Goal: Information Seeking & Learning: Get advice/opinions

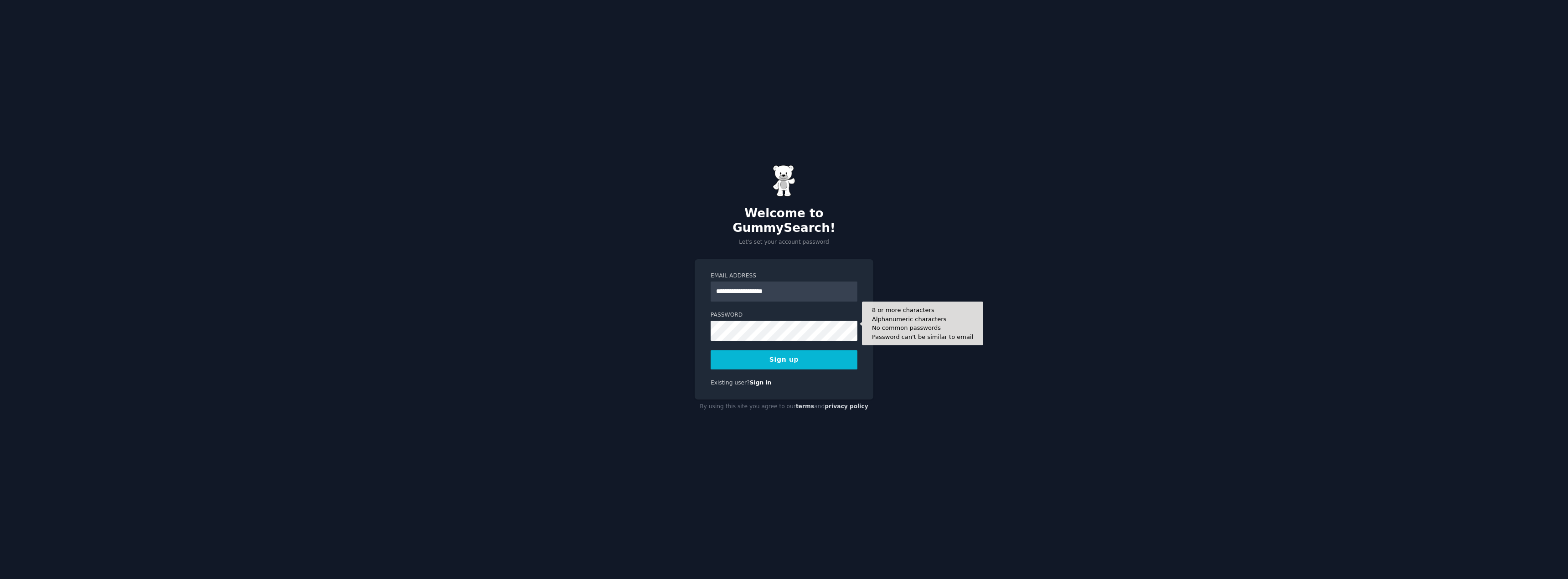
type input "**********"
click at [786, 353] on button "Sign up" at bounding box center [783, 359] width 147 height 19
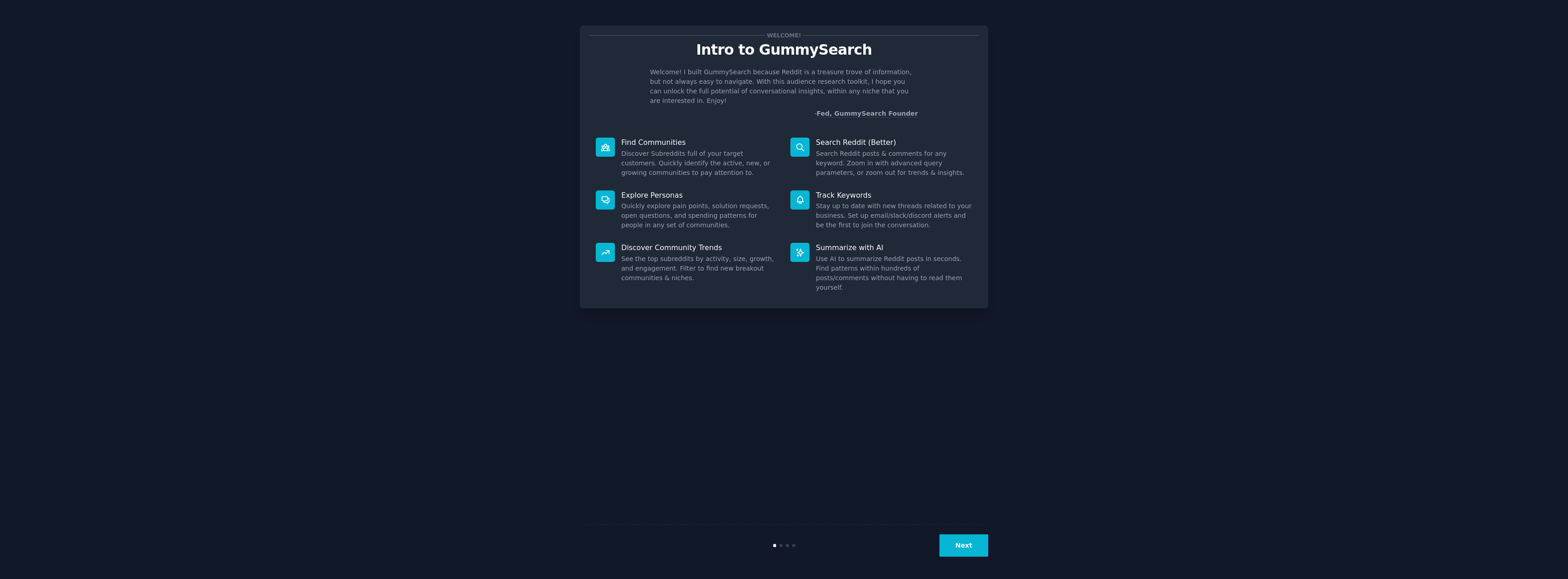
click at [968, 547] on button "Next" at bounding box center [964, 545] width 49 height 23
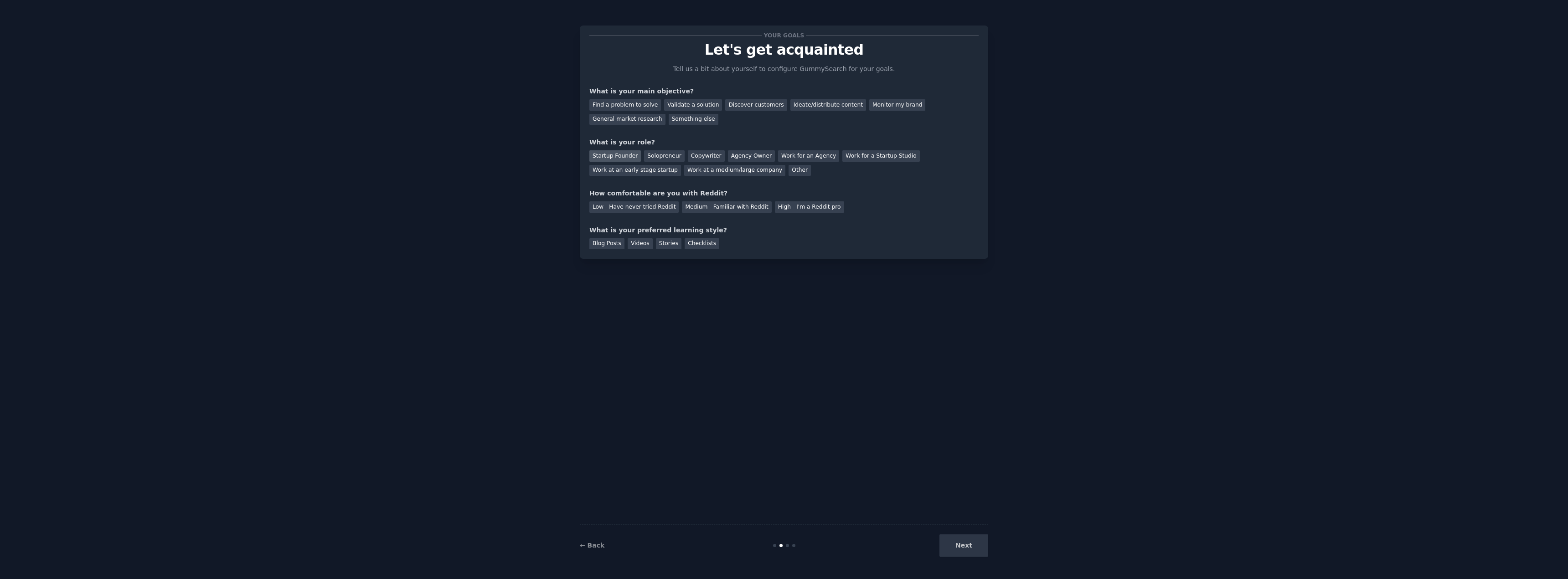
click at [618, 156] on div "Startup Founder" at bounding box center [615, 156] width 52 height 12
click at [631, 207] on div "Low - Have never tried Reddit" at bounding box center [634, 207] width 89 height 12
click at [636, 244] on div "Videos" at bounding box center [640, 244] width 25 height 12
click at [745, 106] on div "Discover customers" at bounding box center [755, 105] width 61 height 12
click at [968, 545] on button "Next" at bounding box center [964, 545] width 49 height 23
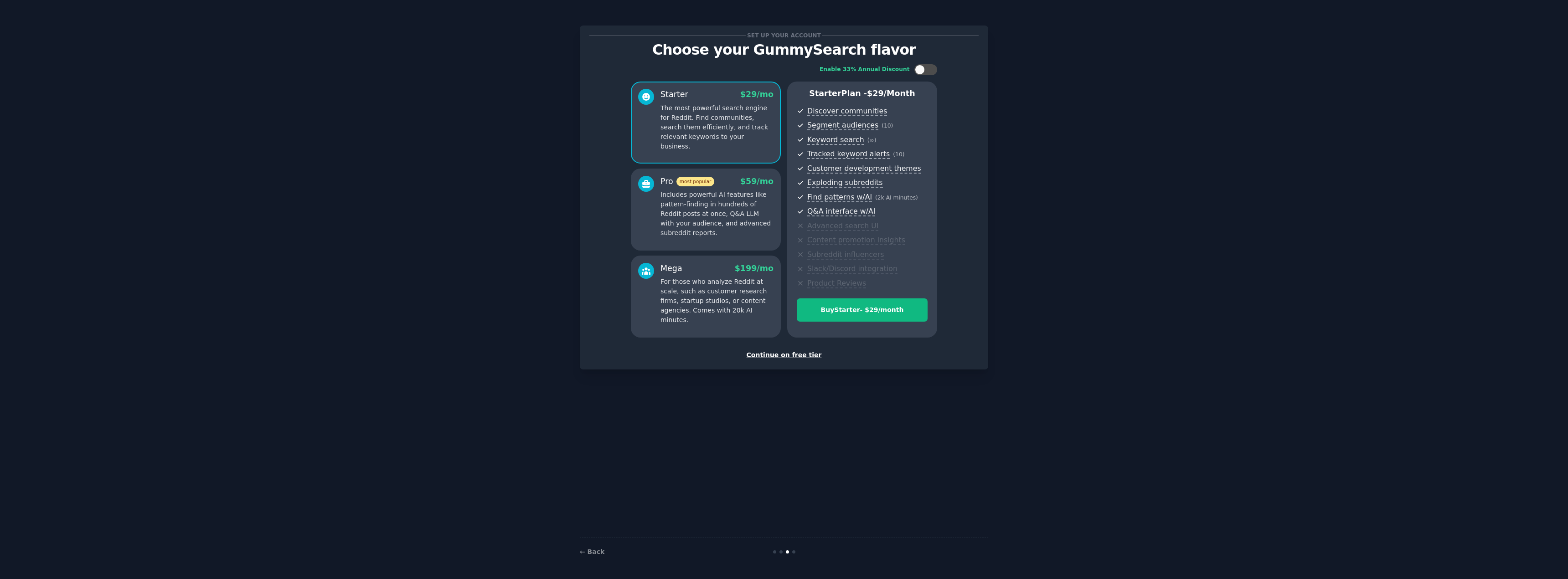
click at [724, 212] on p "Includes powerful AI features like pattern-finding in hundreds of Reddit posts …" at bounding box center [717, 213] width 113 height 48
click at [727, 130] on p "The most powerful search engine for Reddit. Find communities, search them effic…" at bounding box center [717, 127] width 113 height 48
click at [786, 355] on div "Continue on free tier" at bounding box center [784, 355] width 390 height 10
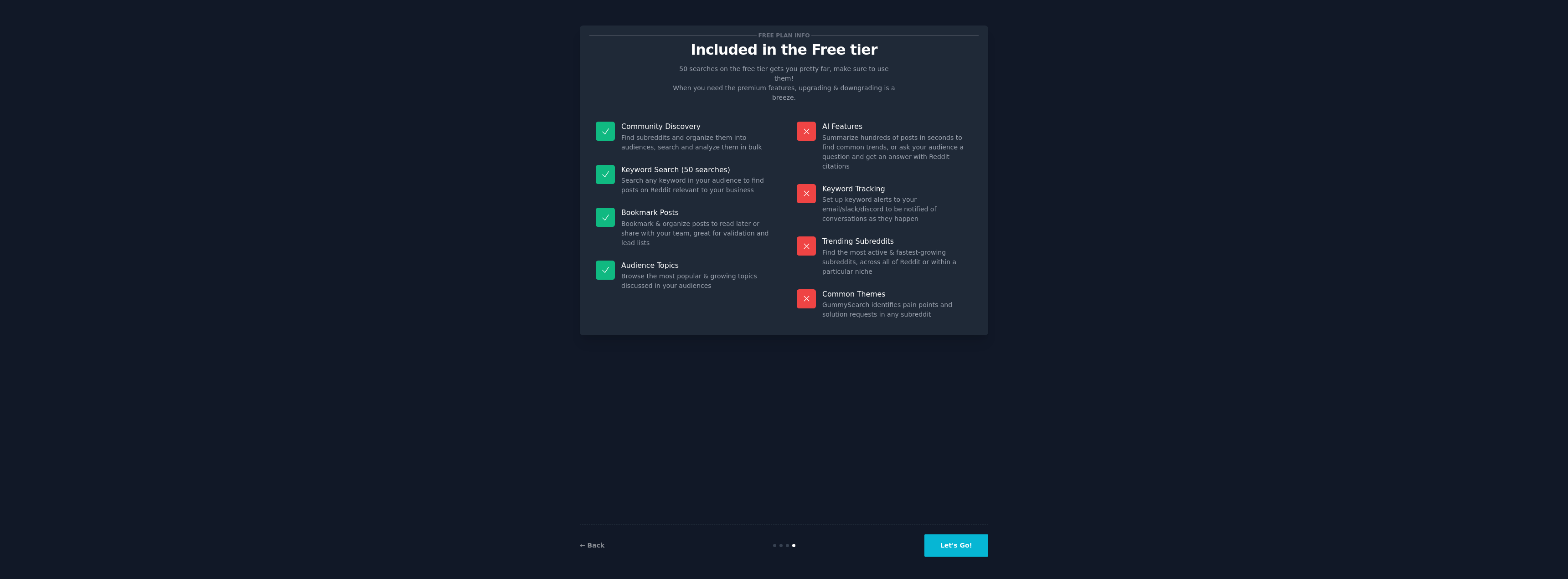
click at [957, 545] on button "Let's Go!" at bounding box center [956, 545] width 64 height 23
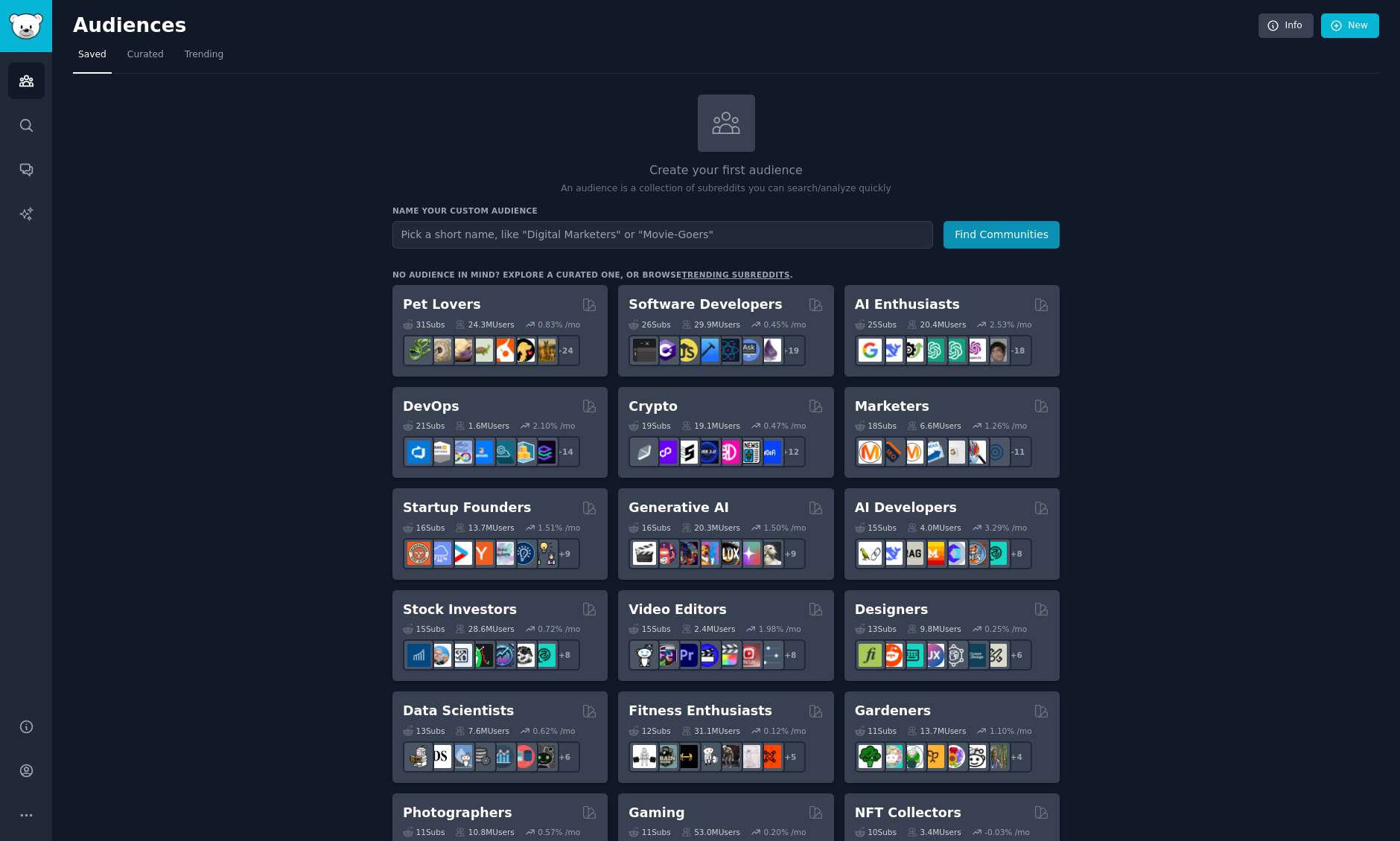
click at [1014, 126] on div "Create your first audience An audience is a collection of subreddits you can se…" at bounding box center [726, 145] width 667 height 101
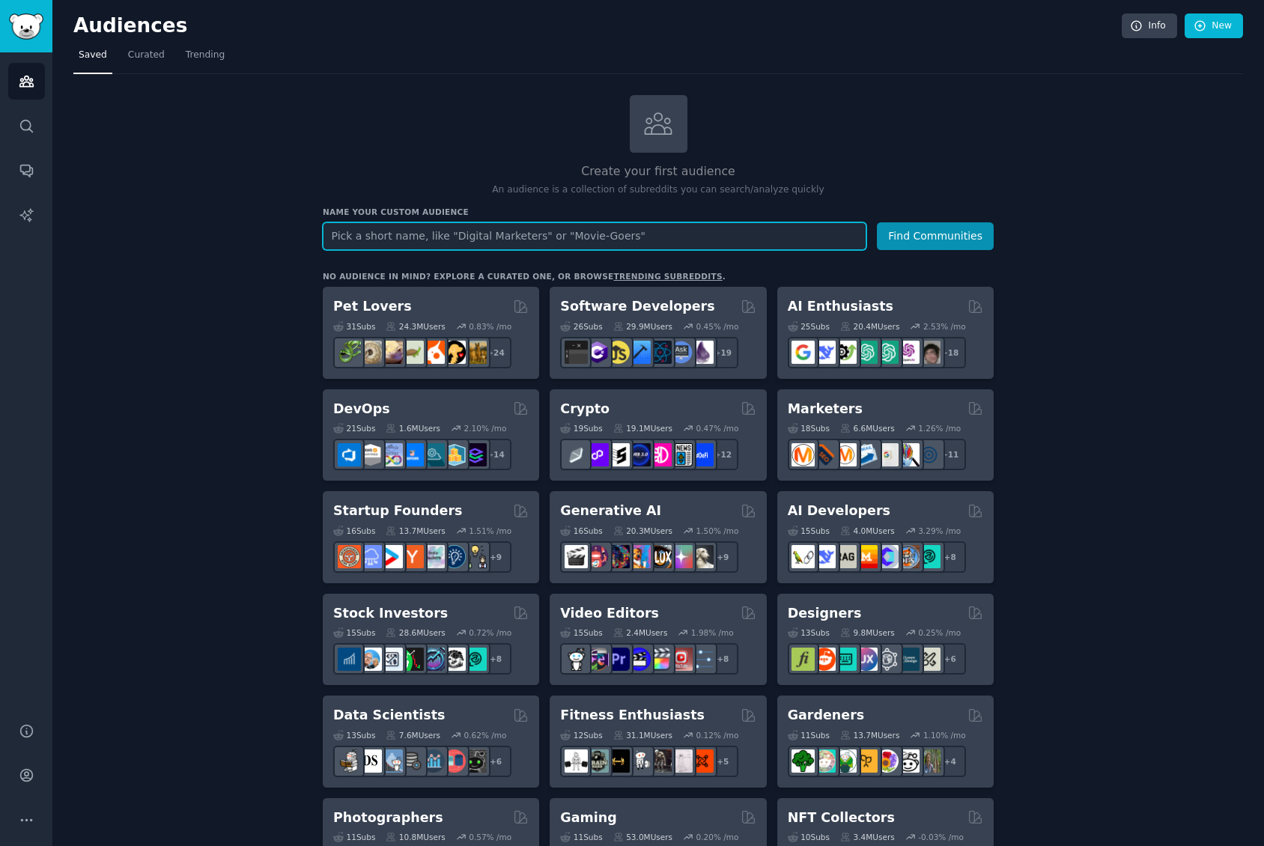
click at [358, 235] on input "text" at bounding box center [595, 236] width 544 height 28
type input "small business"
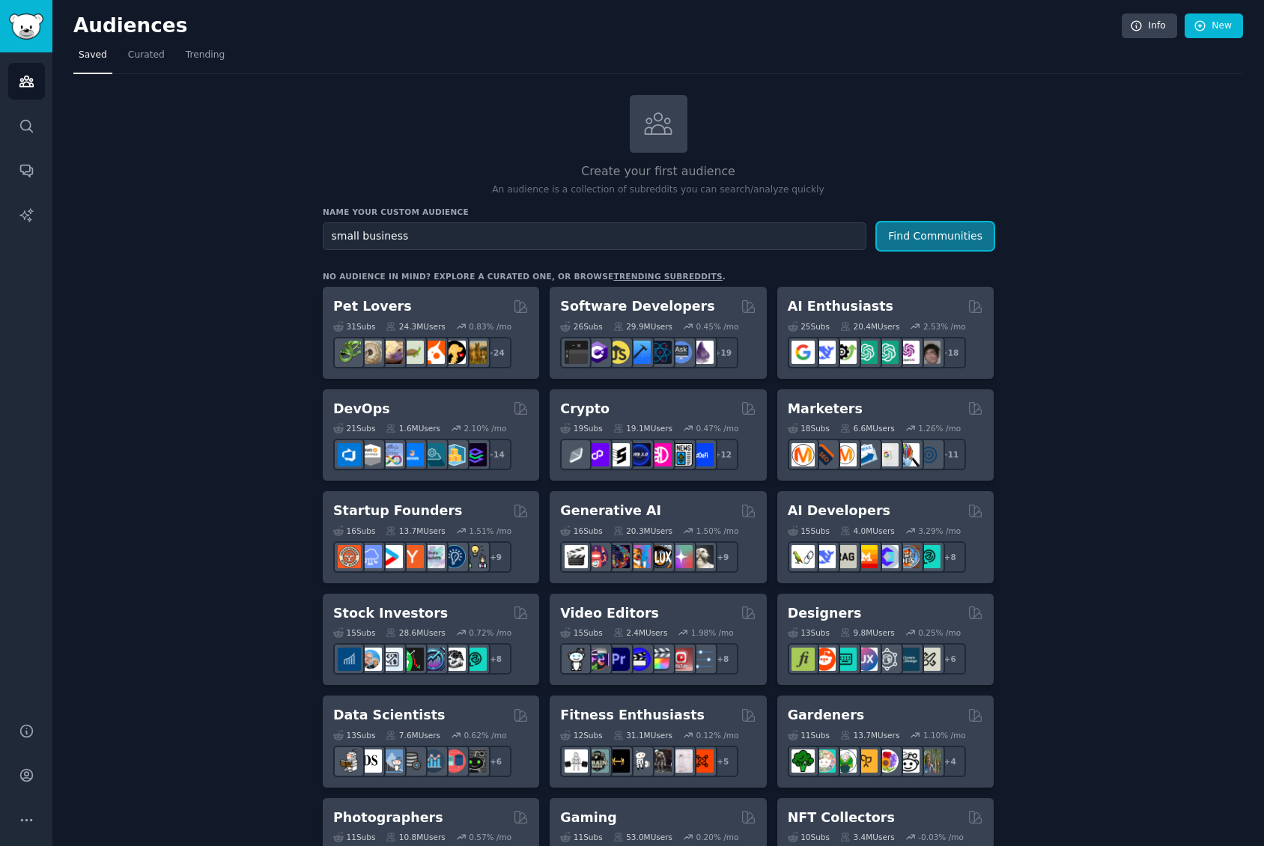
click at [945, 234] on button "Find Communities" at bounding box center [935, 236] width 117 height 28
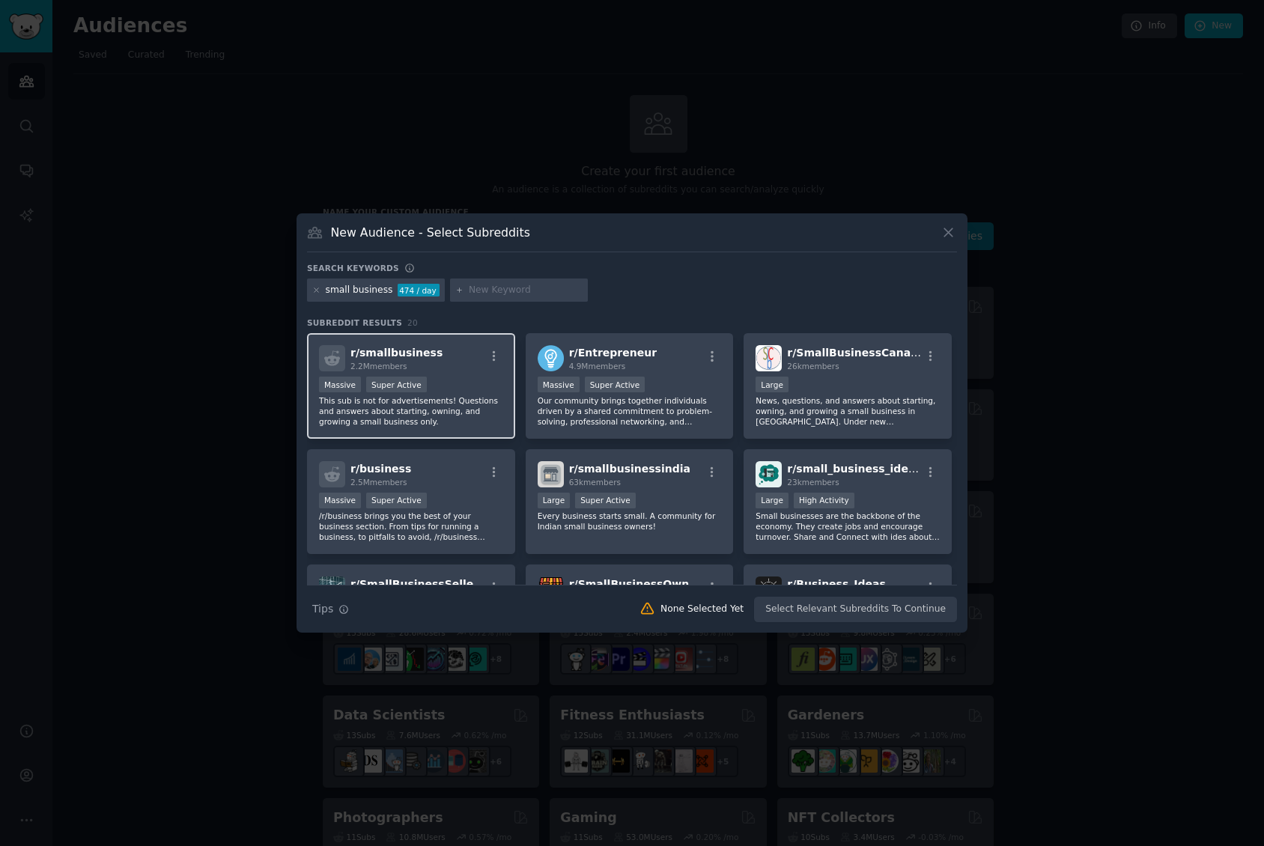
click at [451, 391] on div "Massive Super Active" at bounding box center [411, 386] width 184 height 19
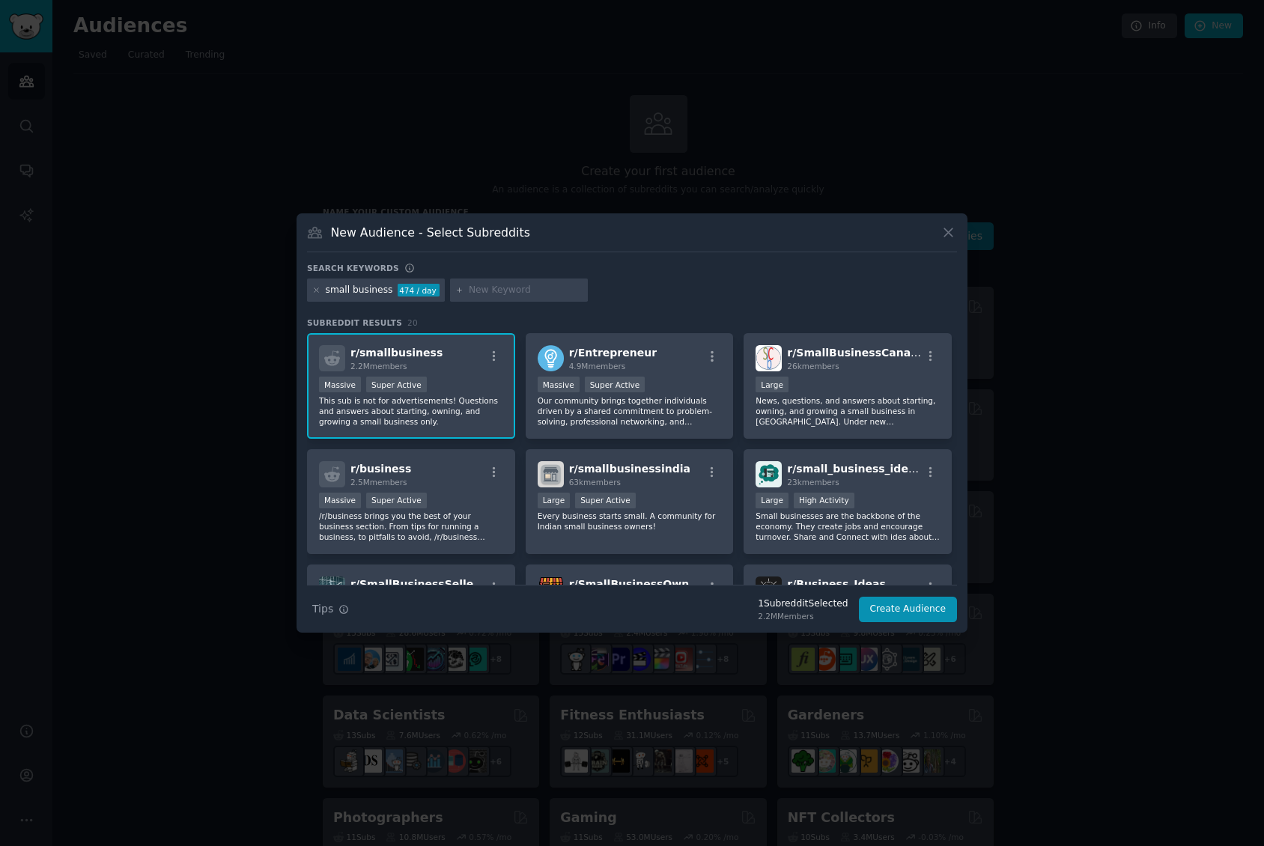
click at [493, 290] on input "text" at bounding box center [526, 290] width 114 height 13
type input "new zealand"
click at [709, 292] on div "small business 474 / day new zealand" at bounding box center [632, 293] width 650 height 29
click at [946, 233] on icon at bounding box center [949, 233] width 16 height 16
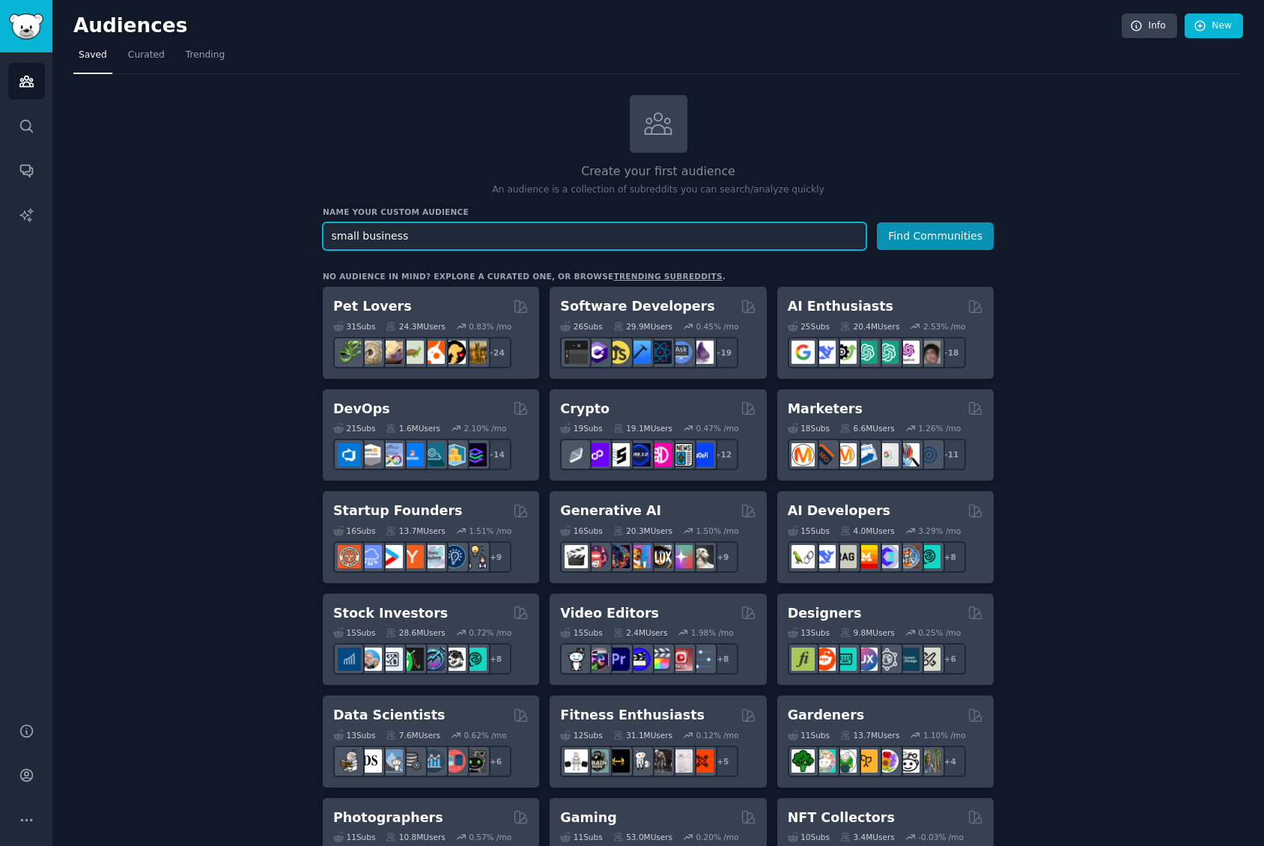
click at [476, 239] on input "small business" at bounding box center [595, 236] width 544 height 28
type input "small business, new zealand, australia"
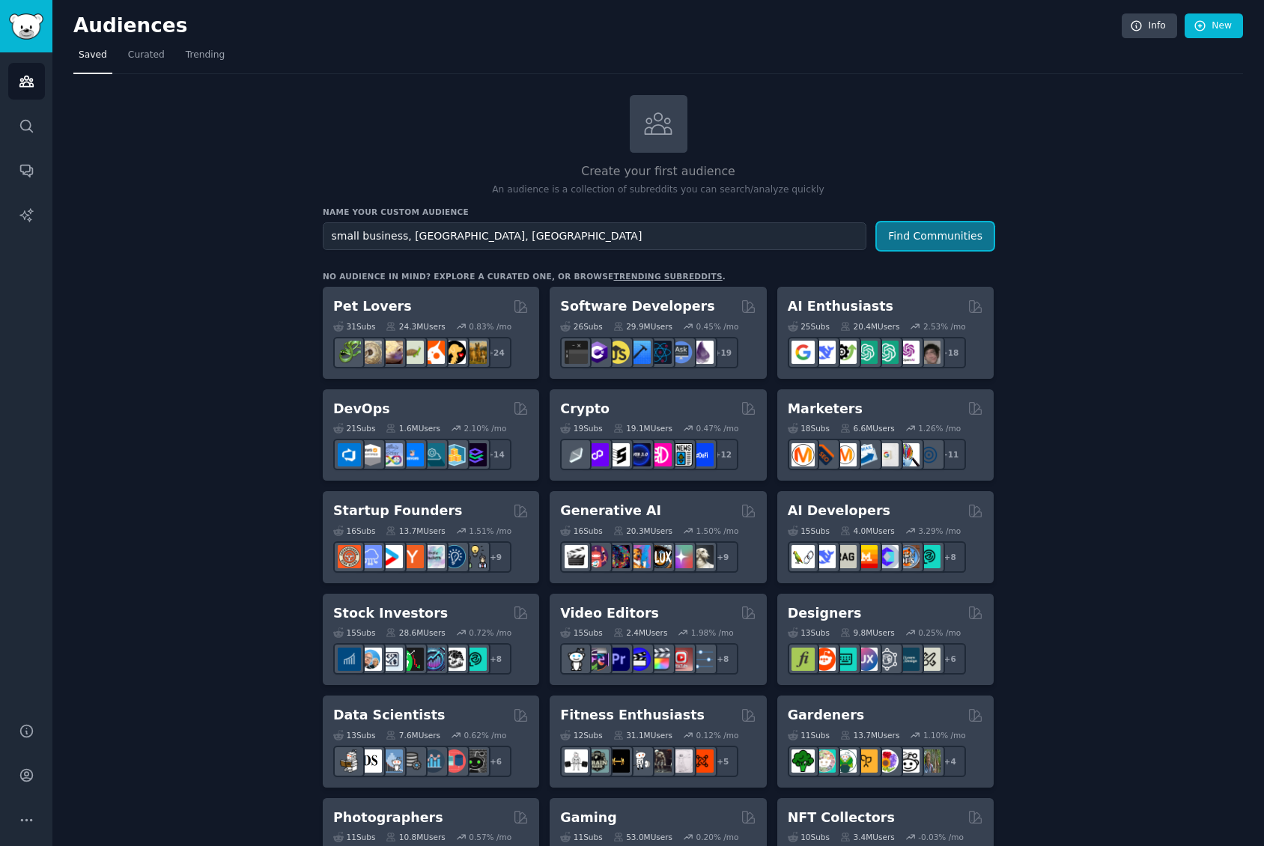
click at [941, 236] on button "Find Communities" at bounding box center [935, 236] width 117 height 28
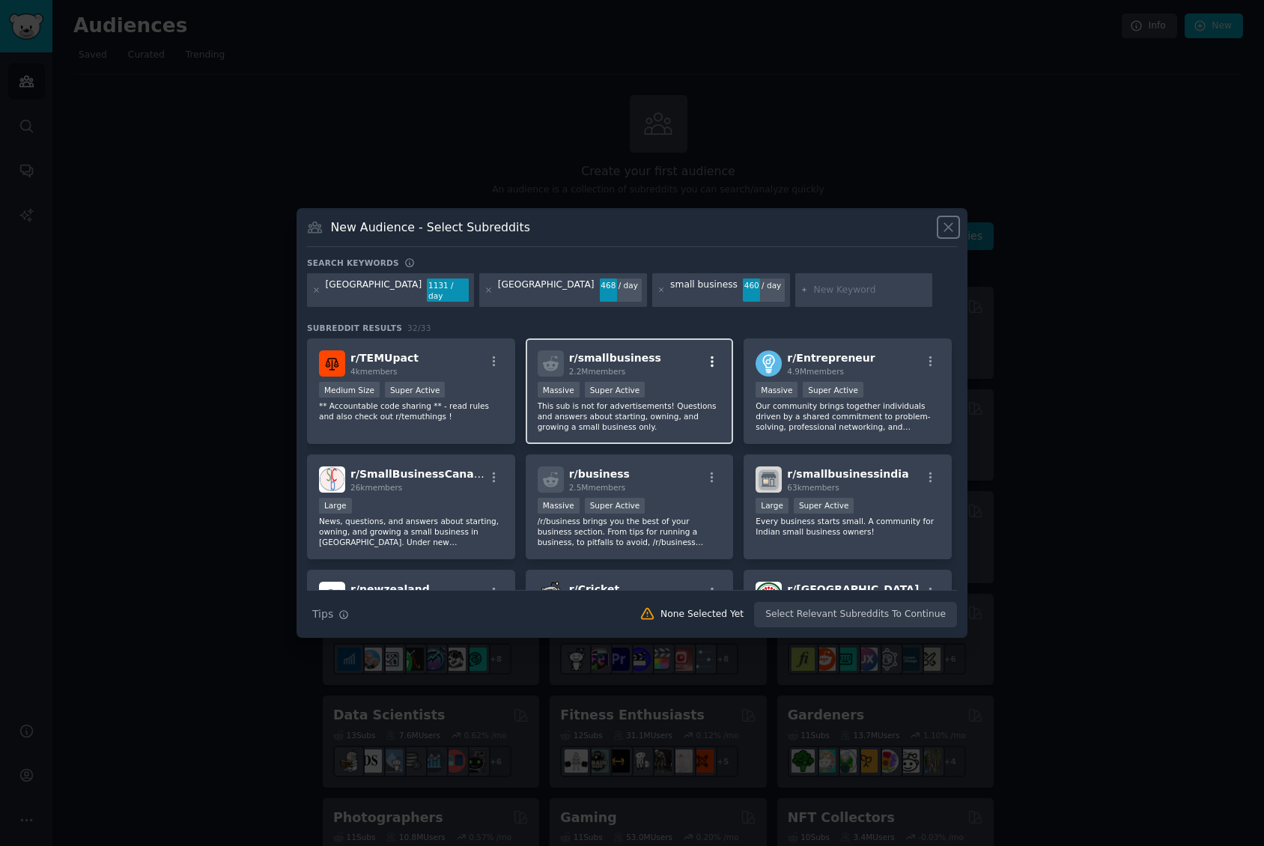
click at [711, 357] on icon "button" at bounding box center [712, 361] width 3 height 10
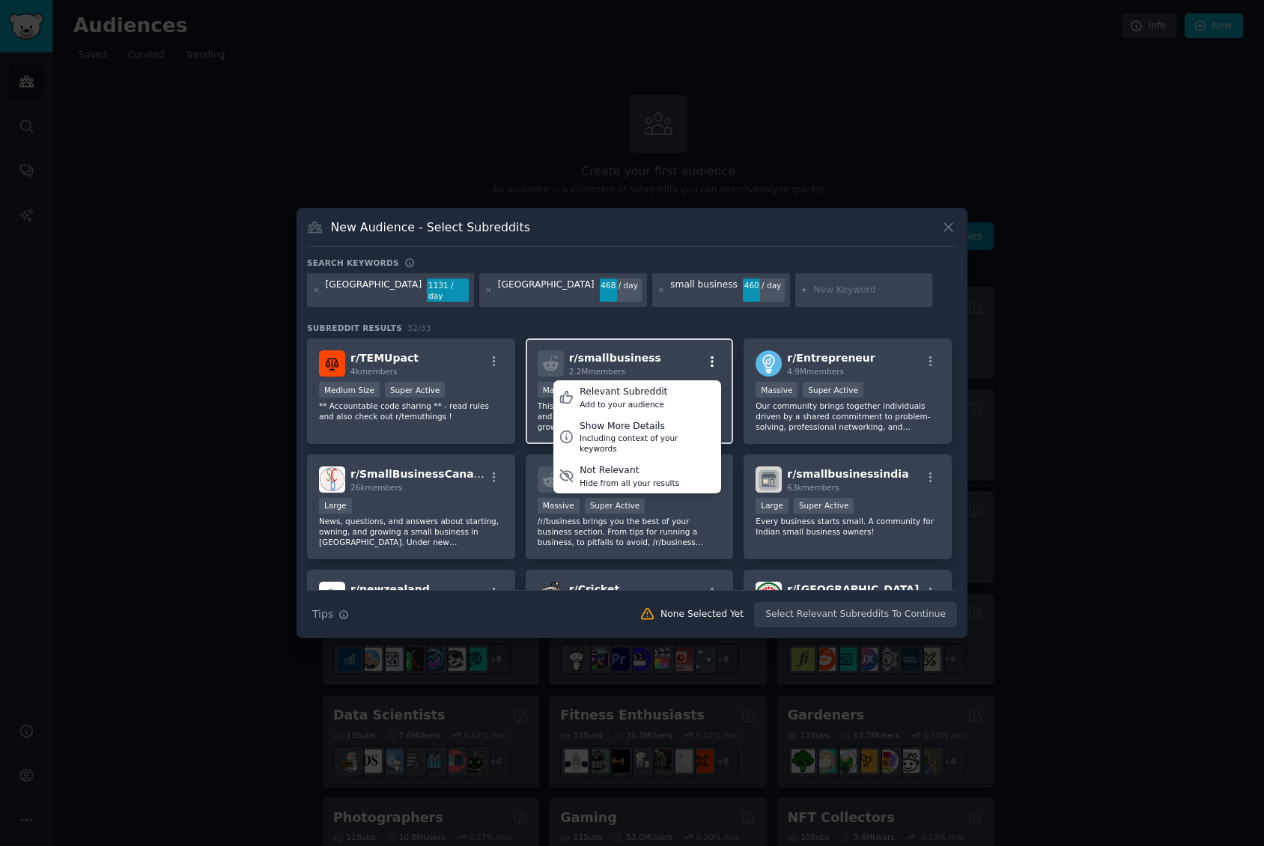
click at [709, 355] on icon "button" at bounding box center [711, 361] width 13 height 13
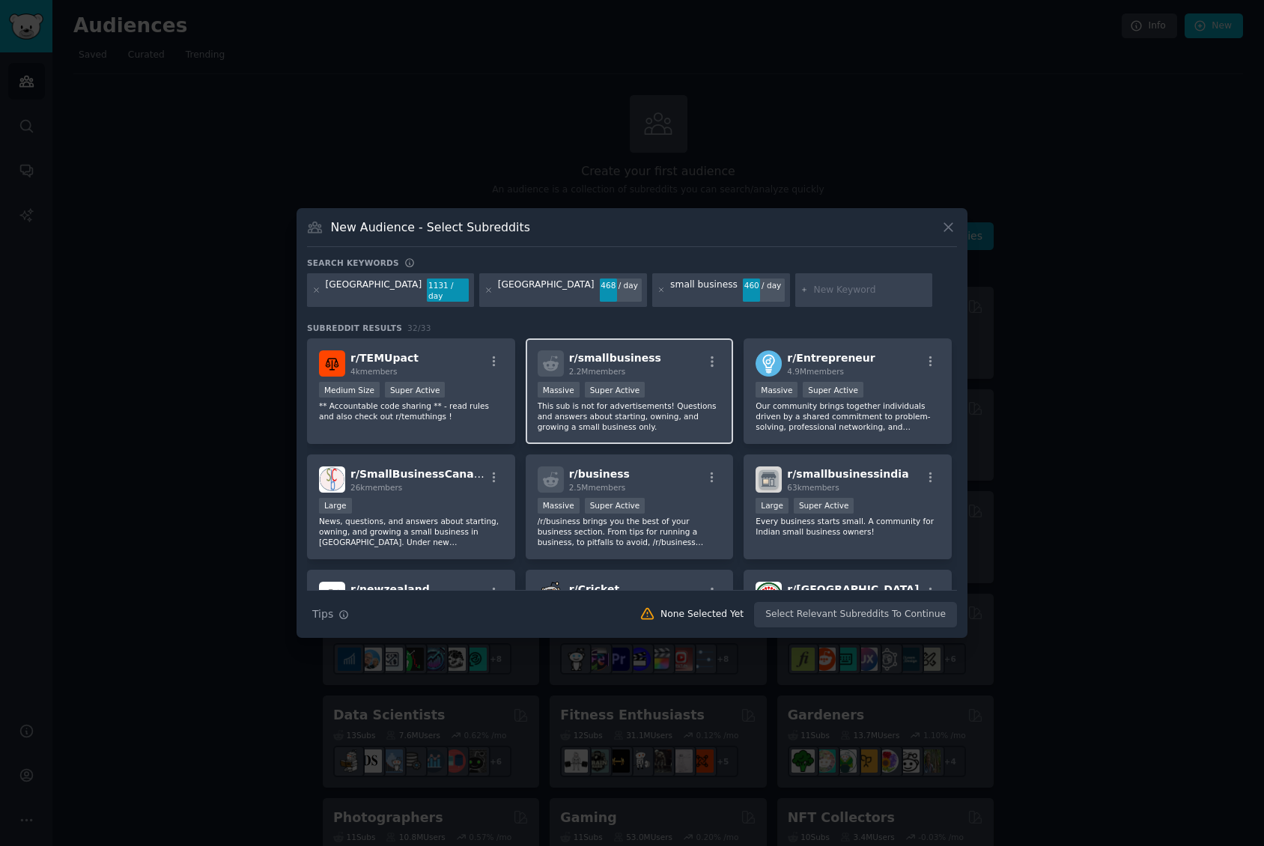
click at [665, 382] on div ">= 95th percentile for submissions / day Massive Super Active" at bounding box center [630, 391] width 184 height 19
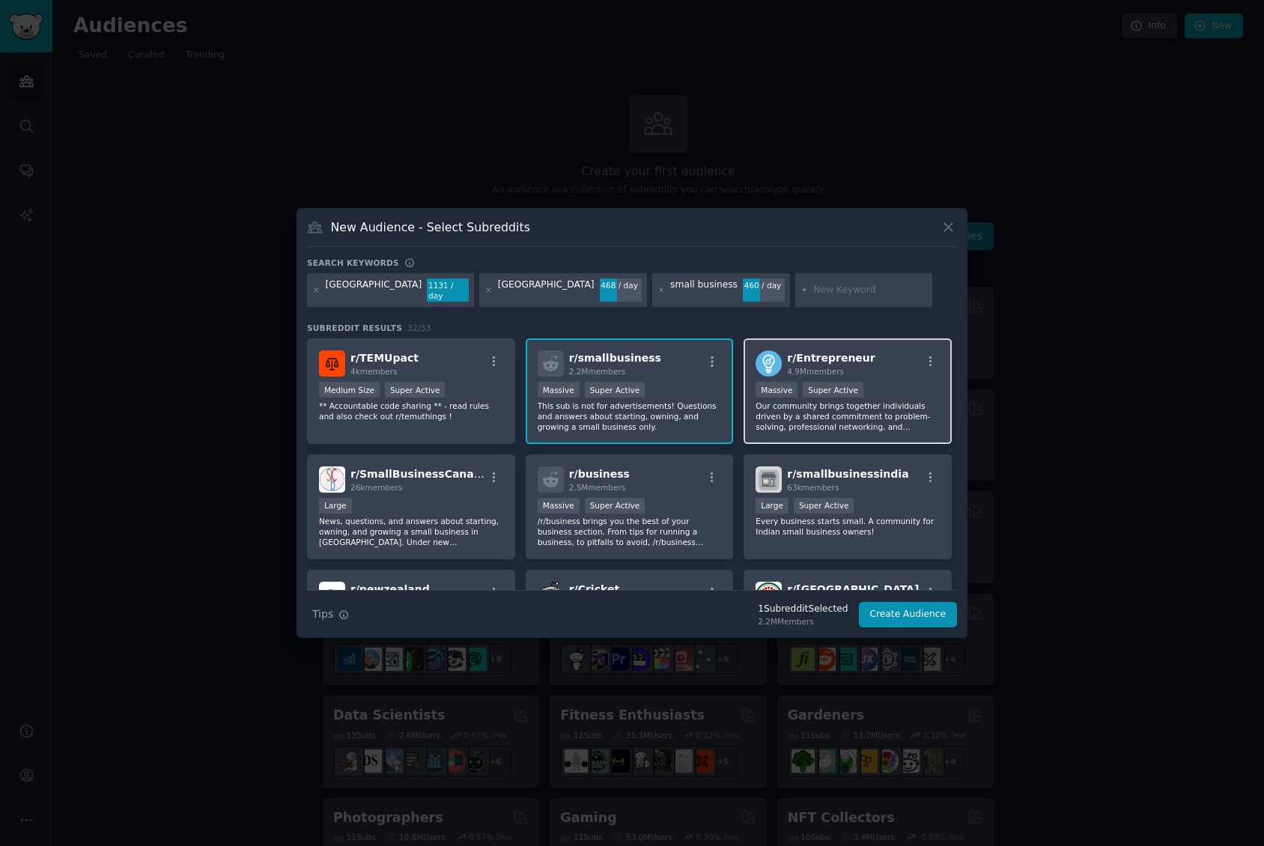
click at [887, 394] on div "Massive Super Active" at bounding box center [848, 391] width 184 height 19
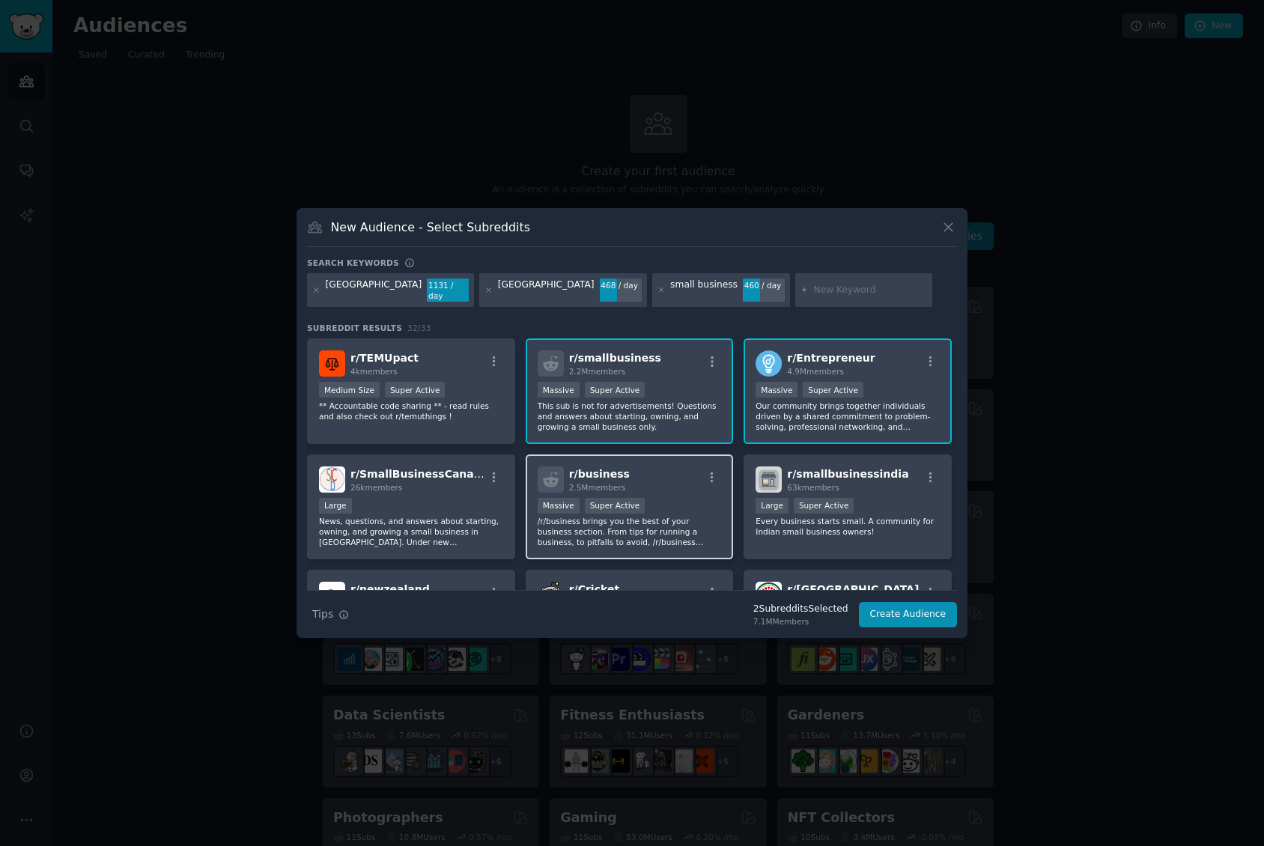
click at [672, 505] on div ">= 95th percentile for submissions / day Massive Super Active" at bounding box center [630, 507] width 184 height 19
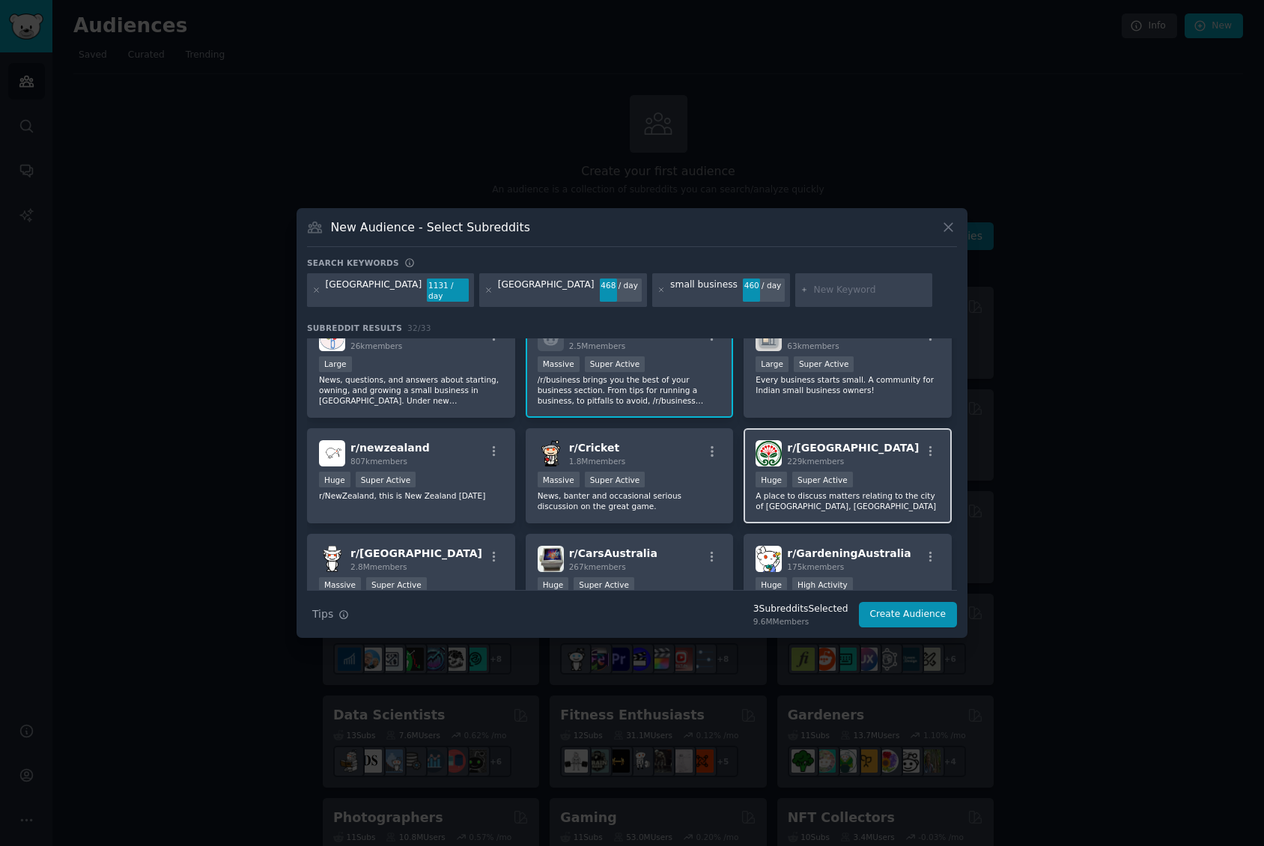
scroll to position [150, 0]
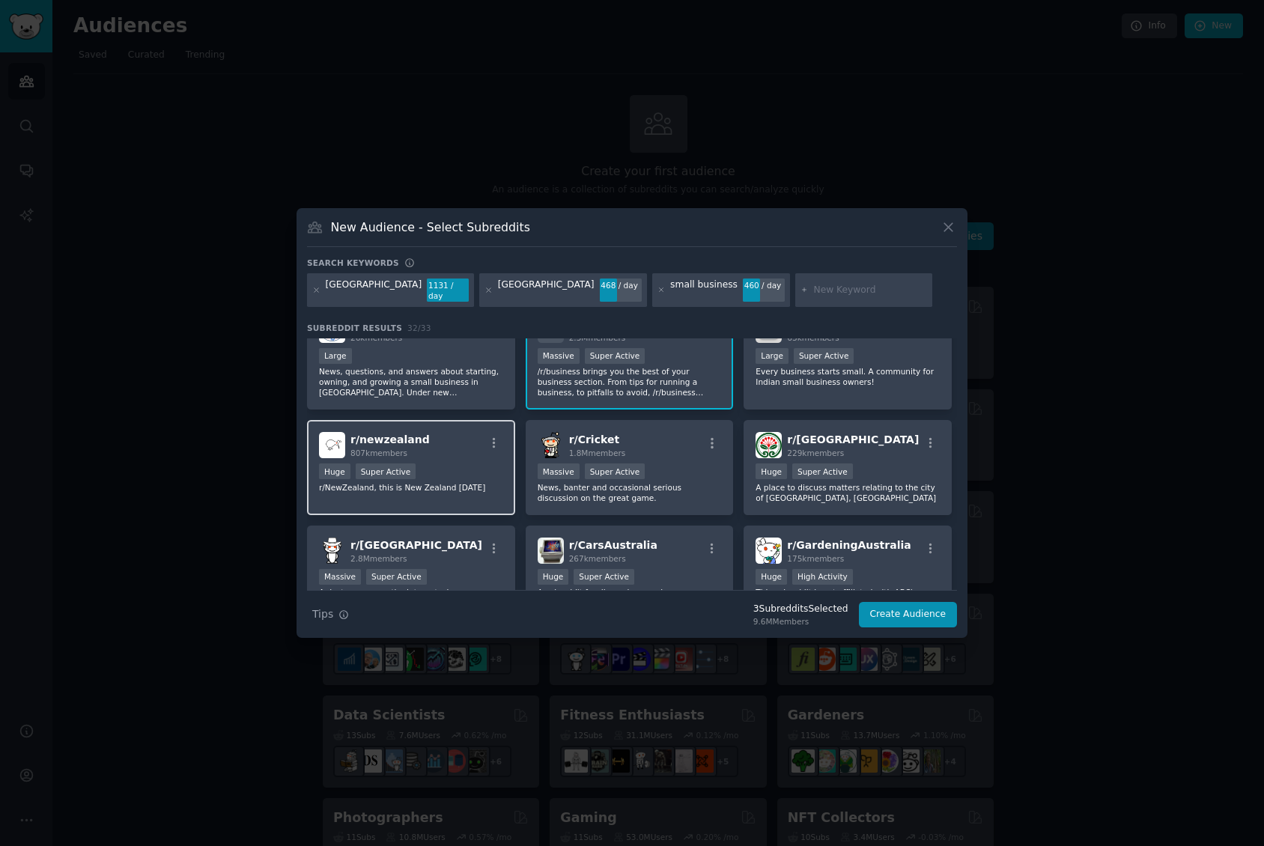
click at [457, 458] on div "r/ newzealand 807k members Huge Super Active r/NewZealand, this is New Zealand …" at bounding box center [411, 467] width 208 height 95
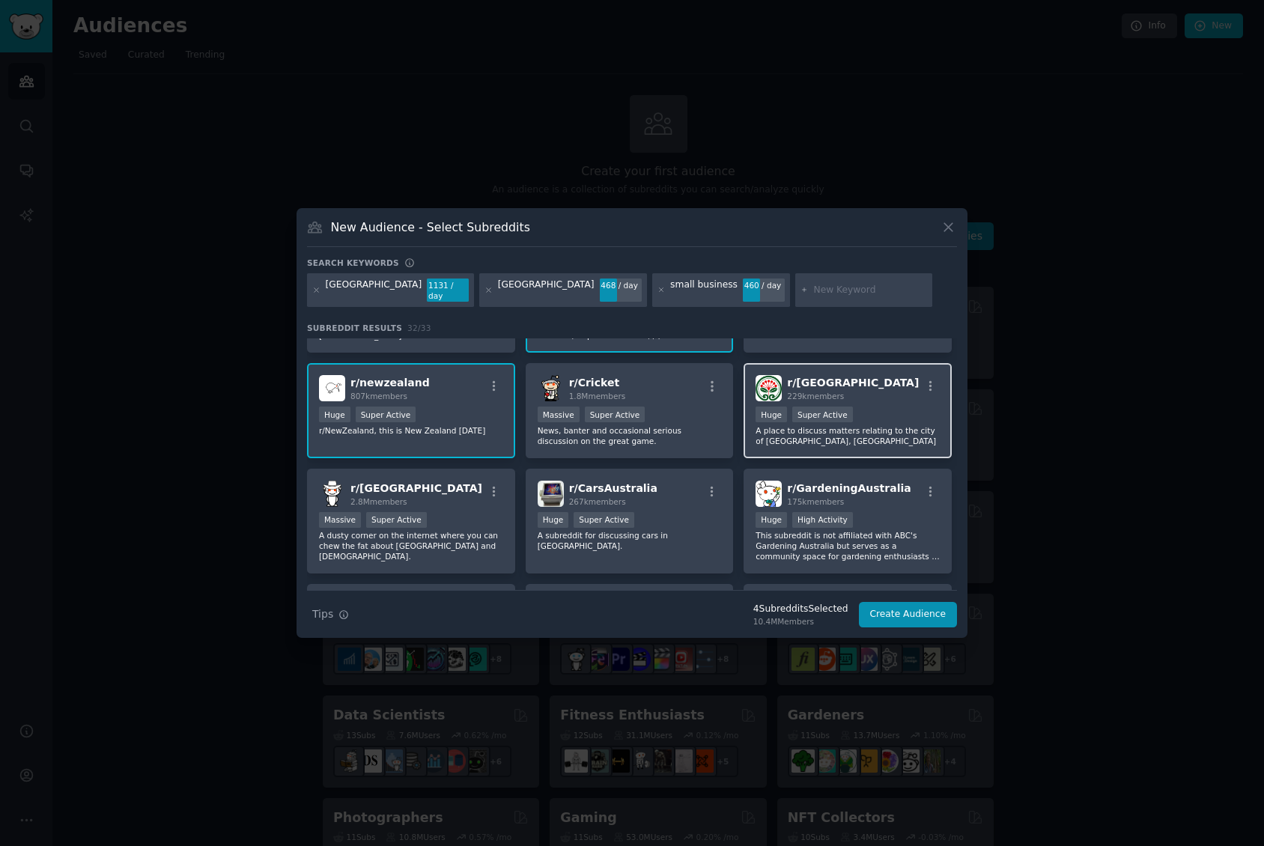
scroll to position [225, 0]
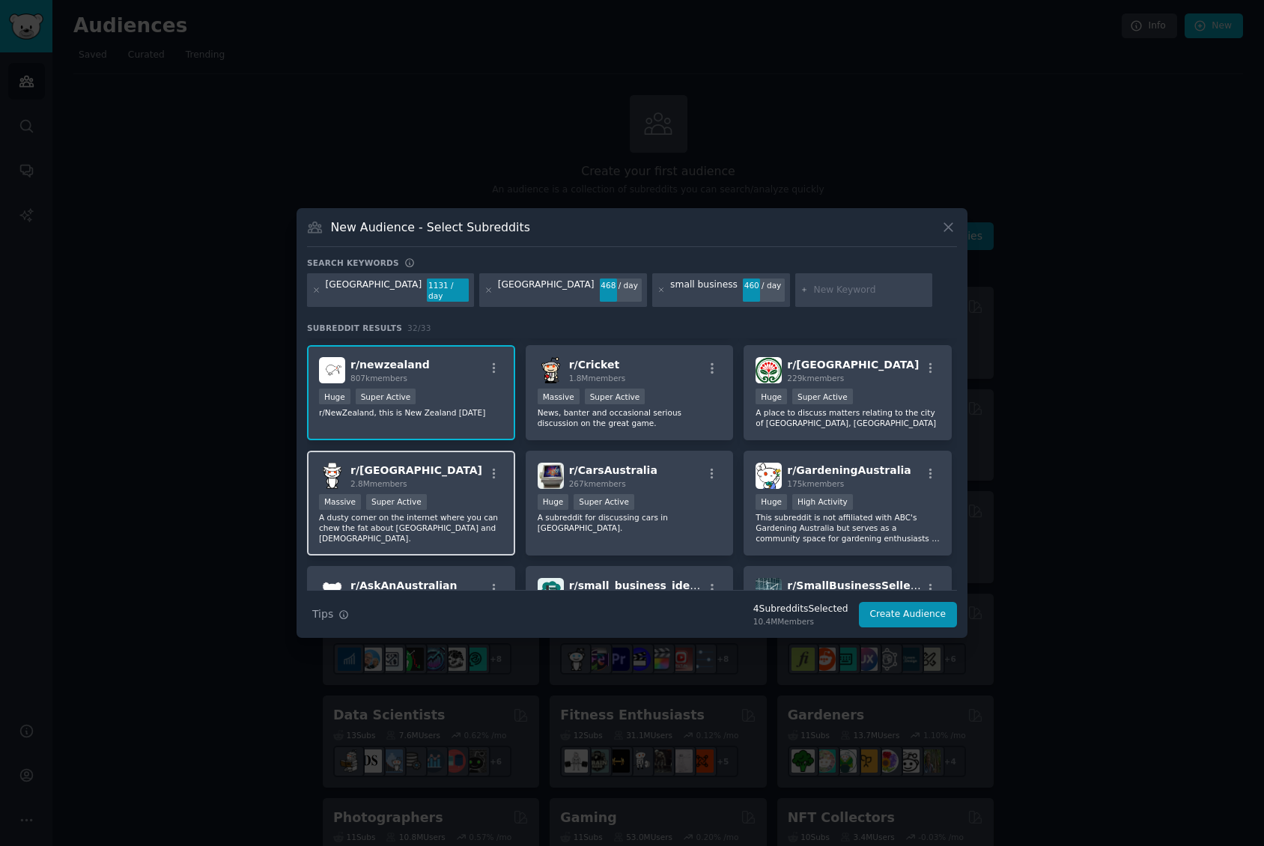
click at [444, 494] on div "Massive Super Active" at bounding box center [411, 503] width 184 height 19
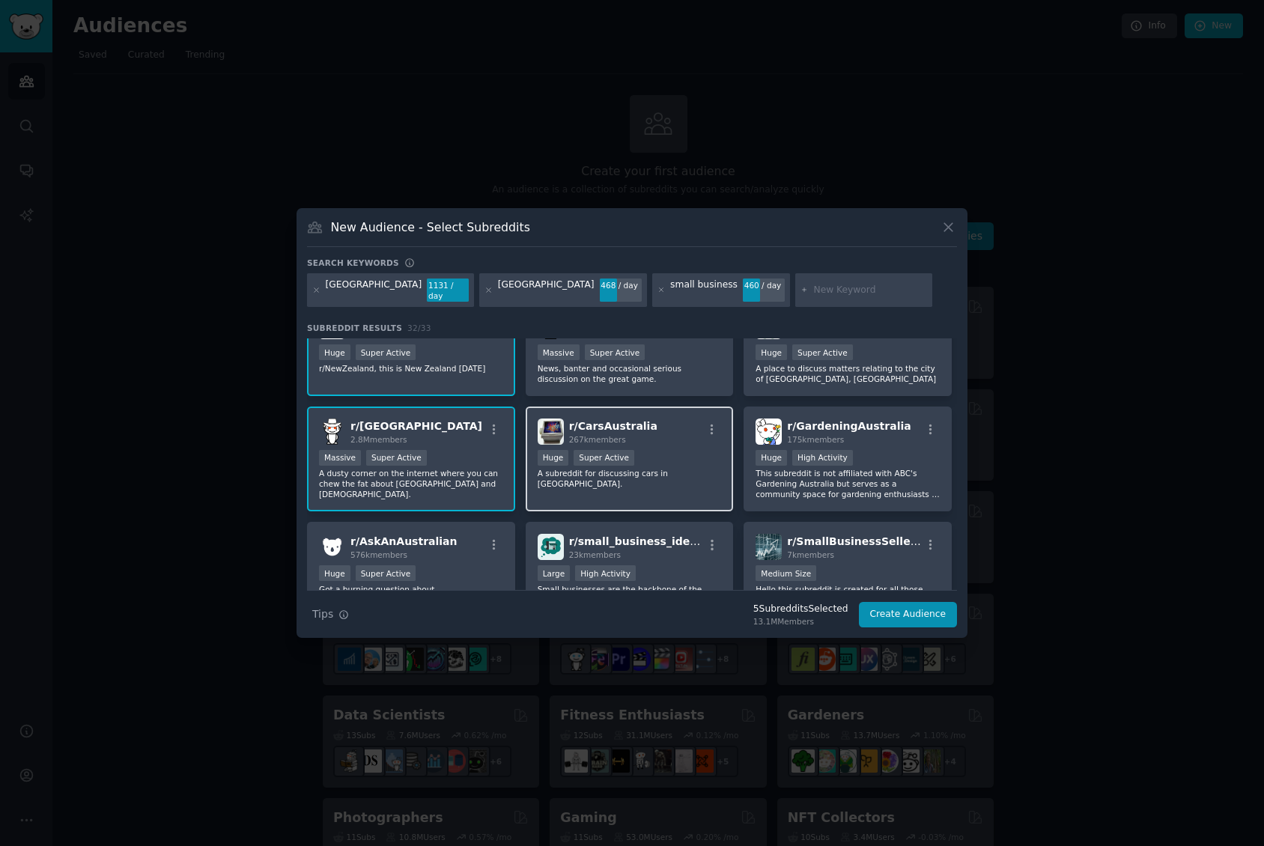
scroll to position [300, 0]
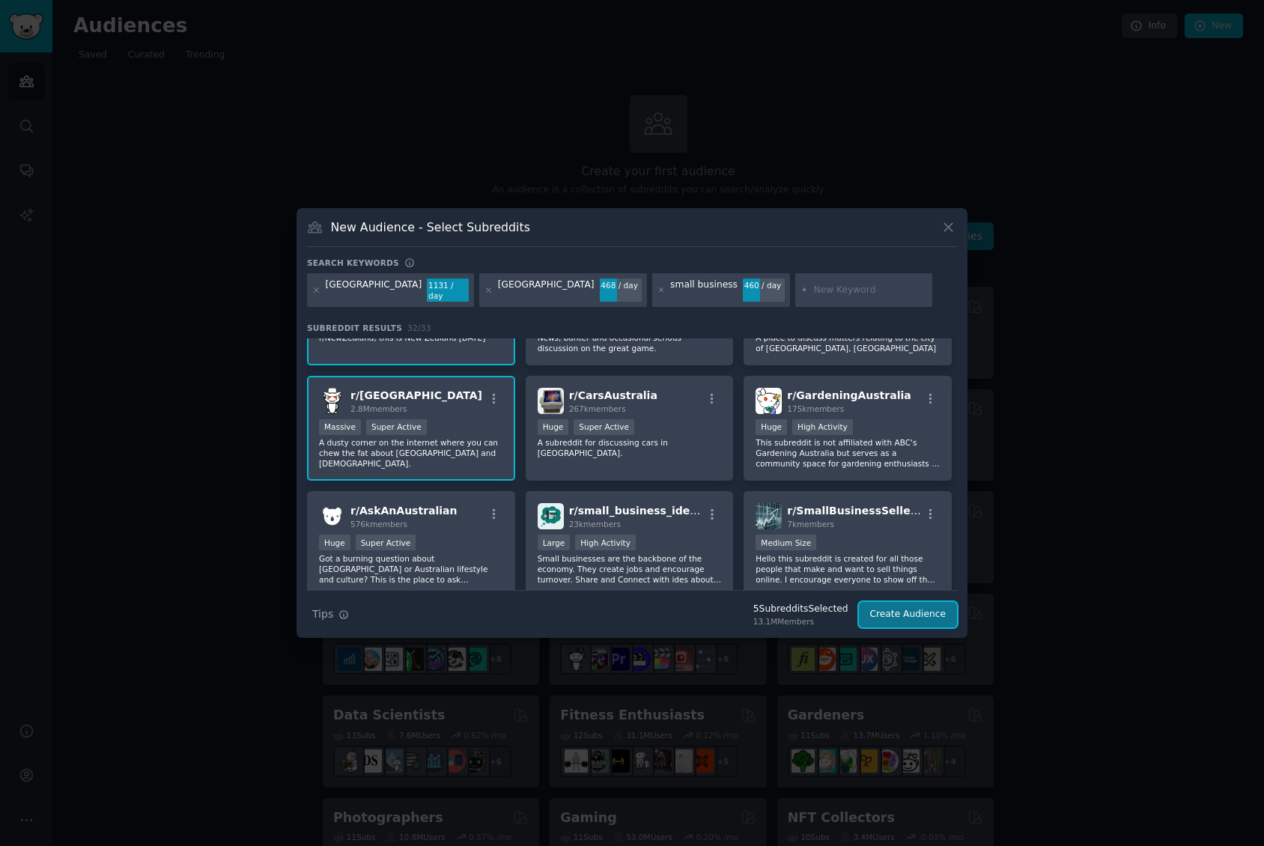
click at [908, 606] on button "Create Audience" at bounding box center [908, 614] width 99 height 25
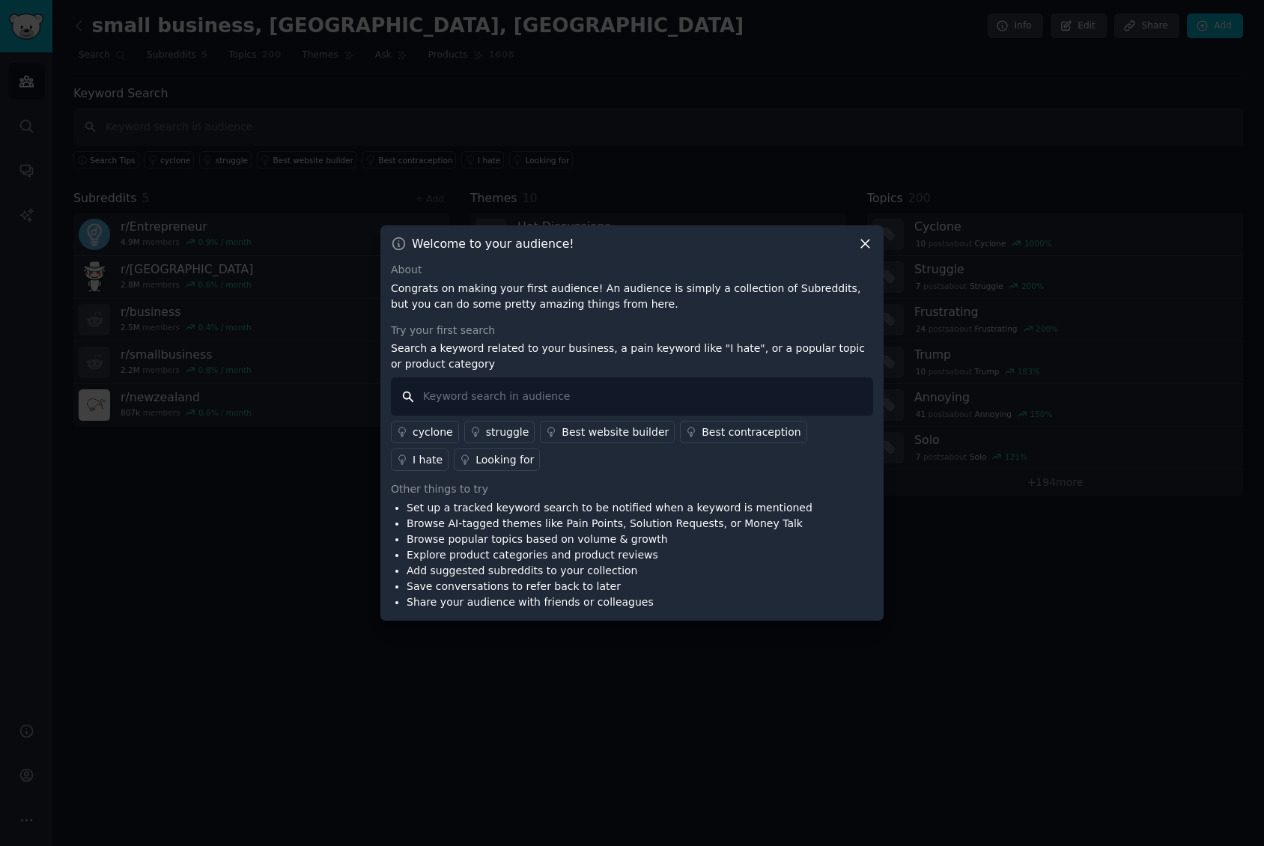
click at [472, 396] on input "text" at bounding box center [632, 396] width 482 height 38
type input "Xero"
click at [533, 392] on input "Xero" at bounding box center [632, 396] width 482 height 38
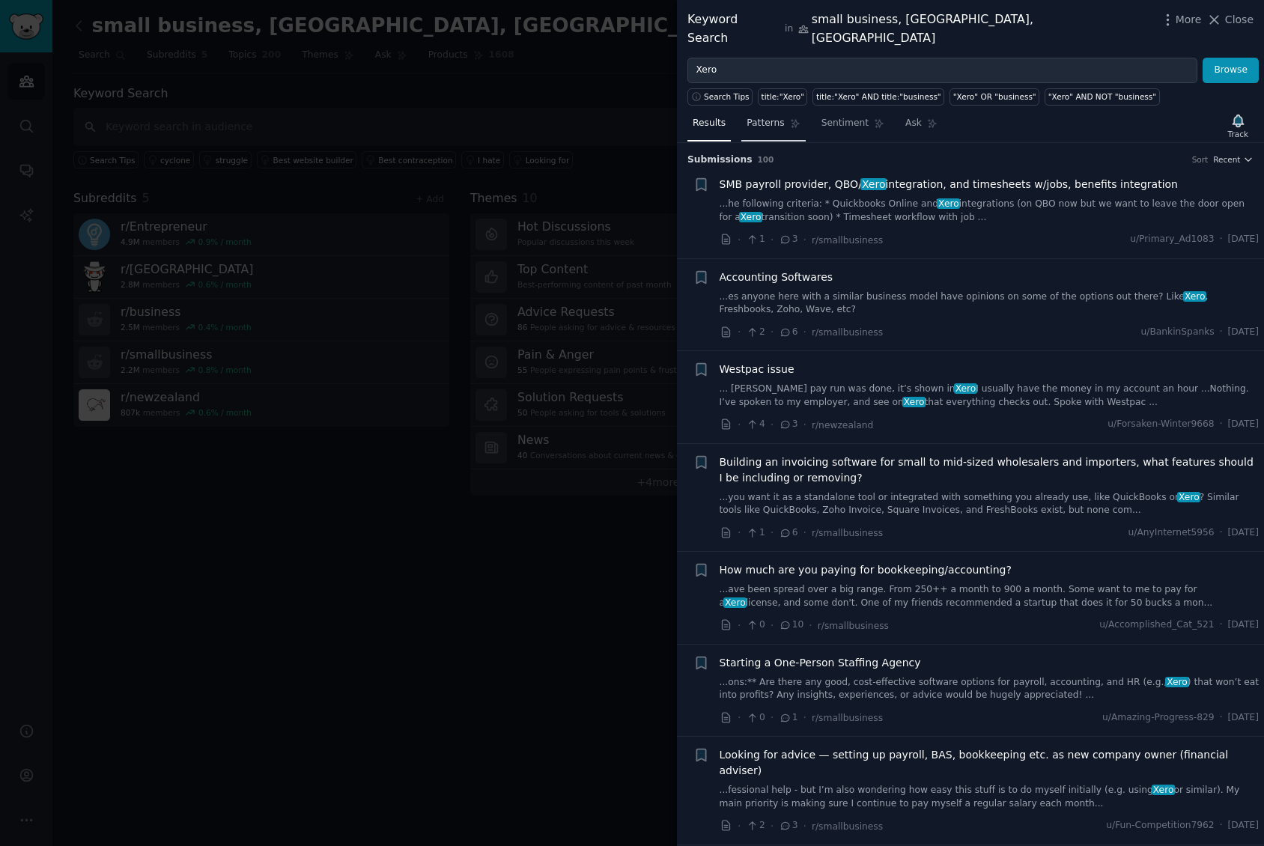
click at [753, 117] on span "Patterns" at bounding box center [765, 123] width 37 height 13
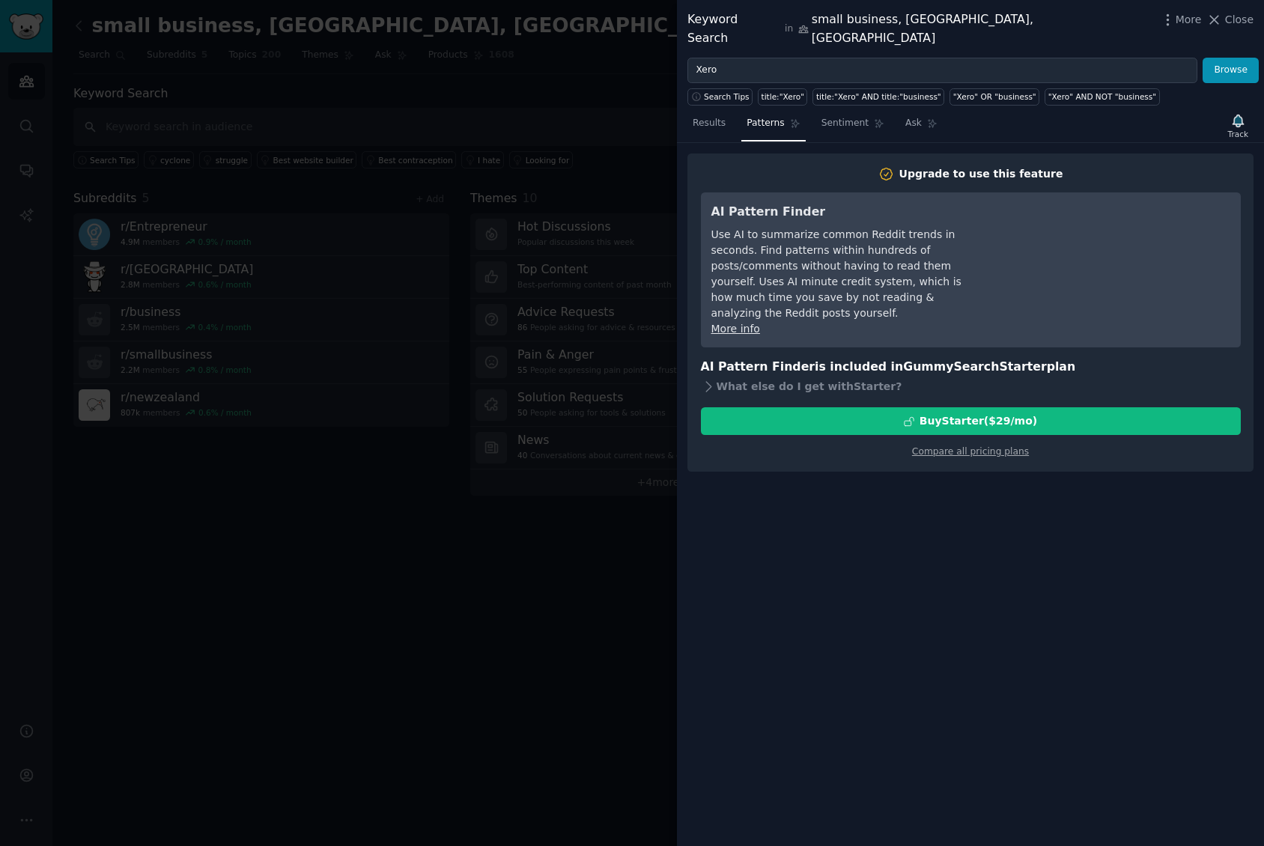
click at [1007, 517] on div "Upgrade to use this feature AI Pattern Finder Use AI to summarize common Reddit…" at bounding box center [970, 495] width 587 height 704
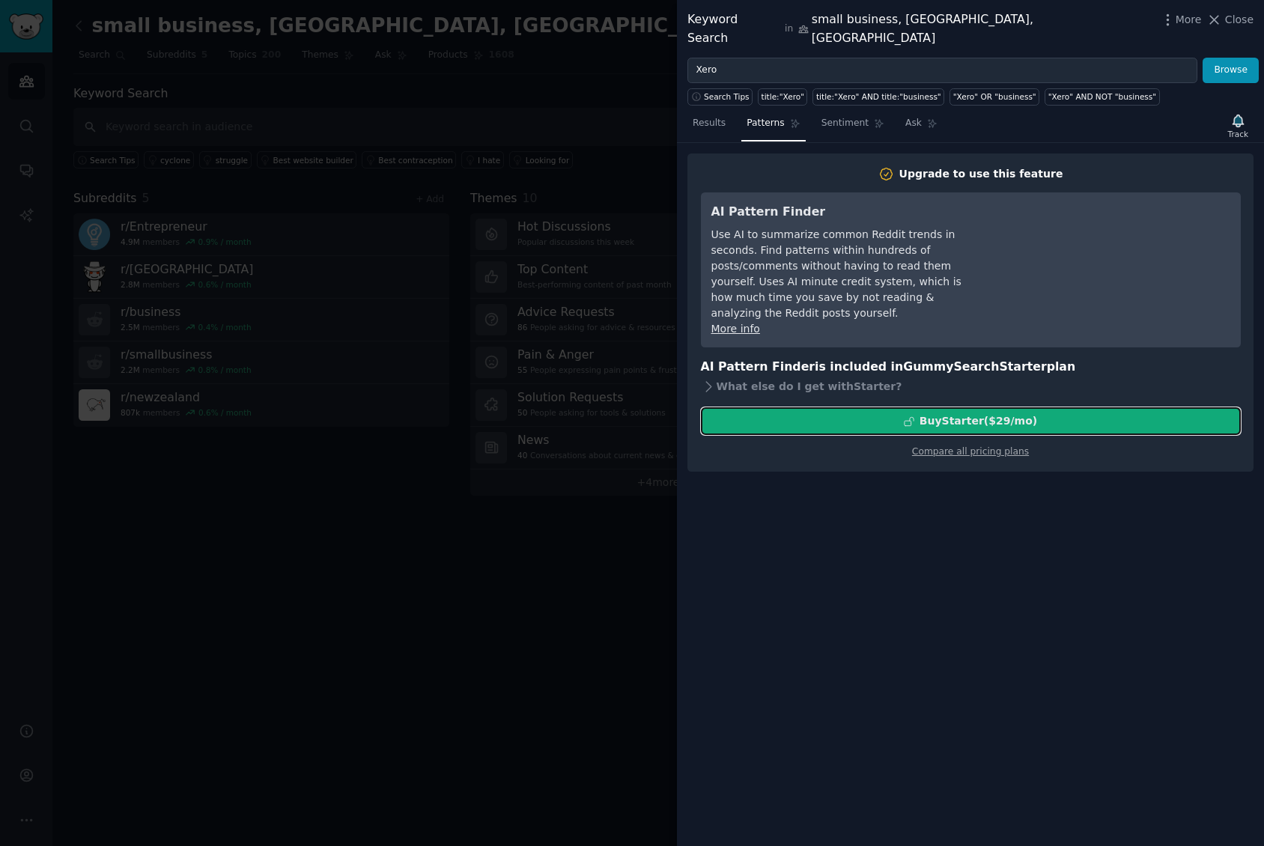
click at [960, 413] on div "Buy Starter ($ 29 /mo )" at bounding box center [979, 421] width 118 height 16
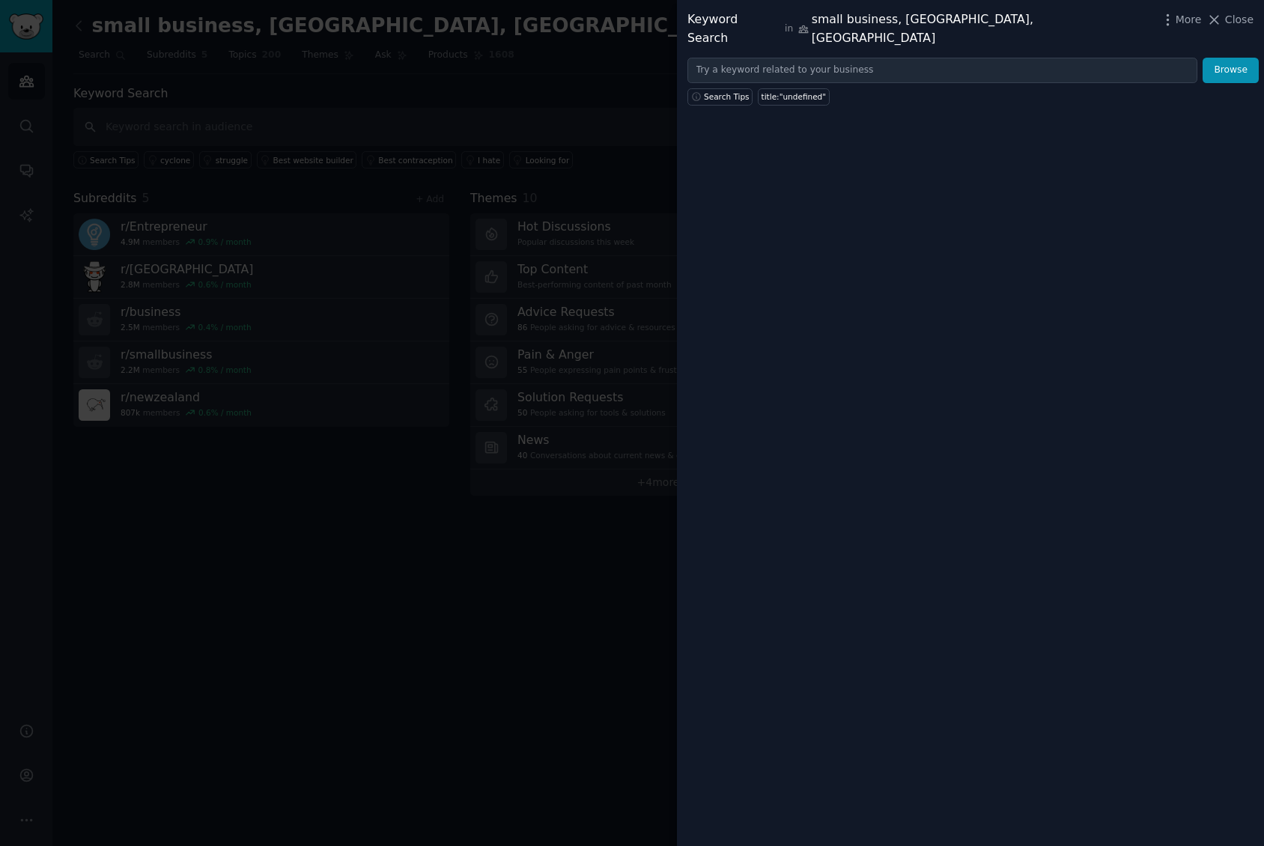
click at [612, 100] on div at bounding box center [632, 423] width 1264 height 846
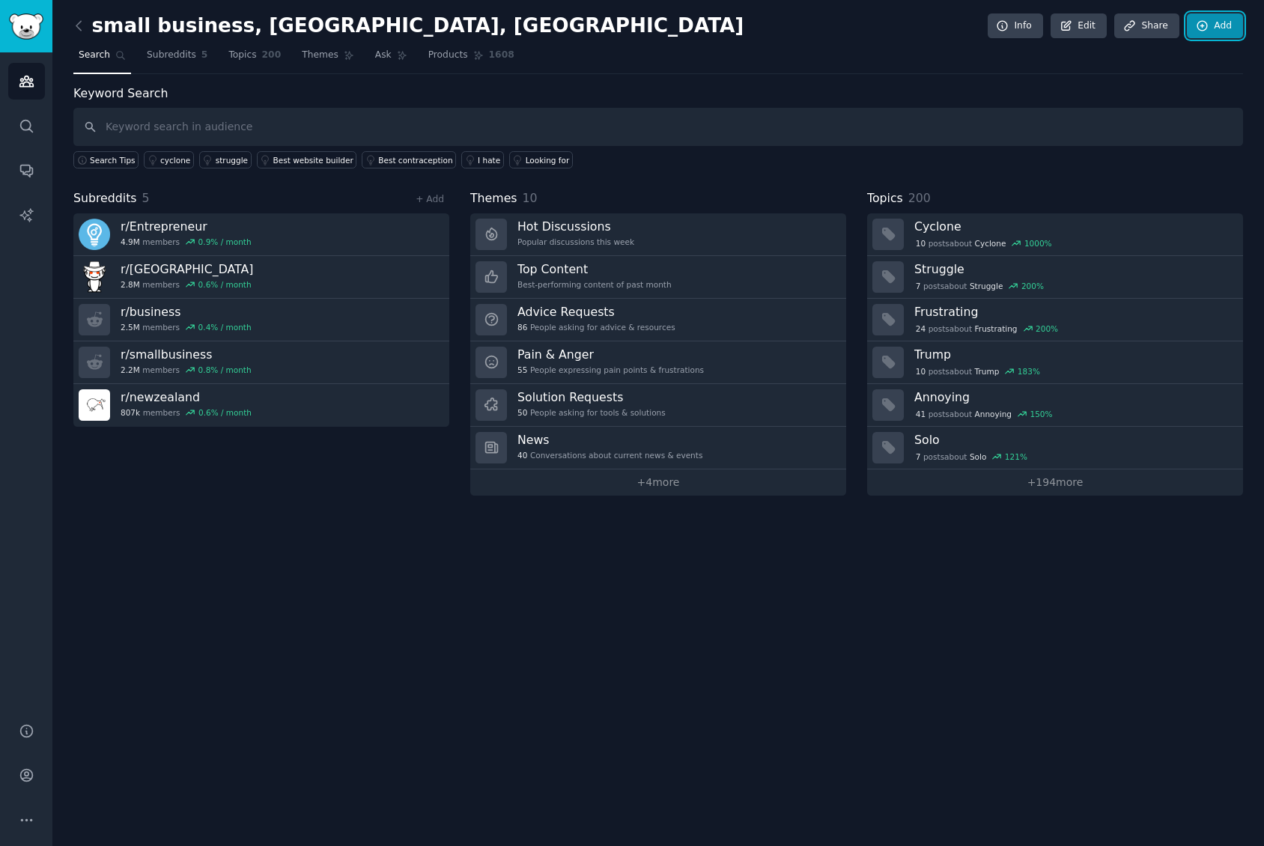
click at [1223, 22] on link "Add" at bounding box center [1215, 25] width 56 height 25
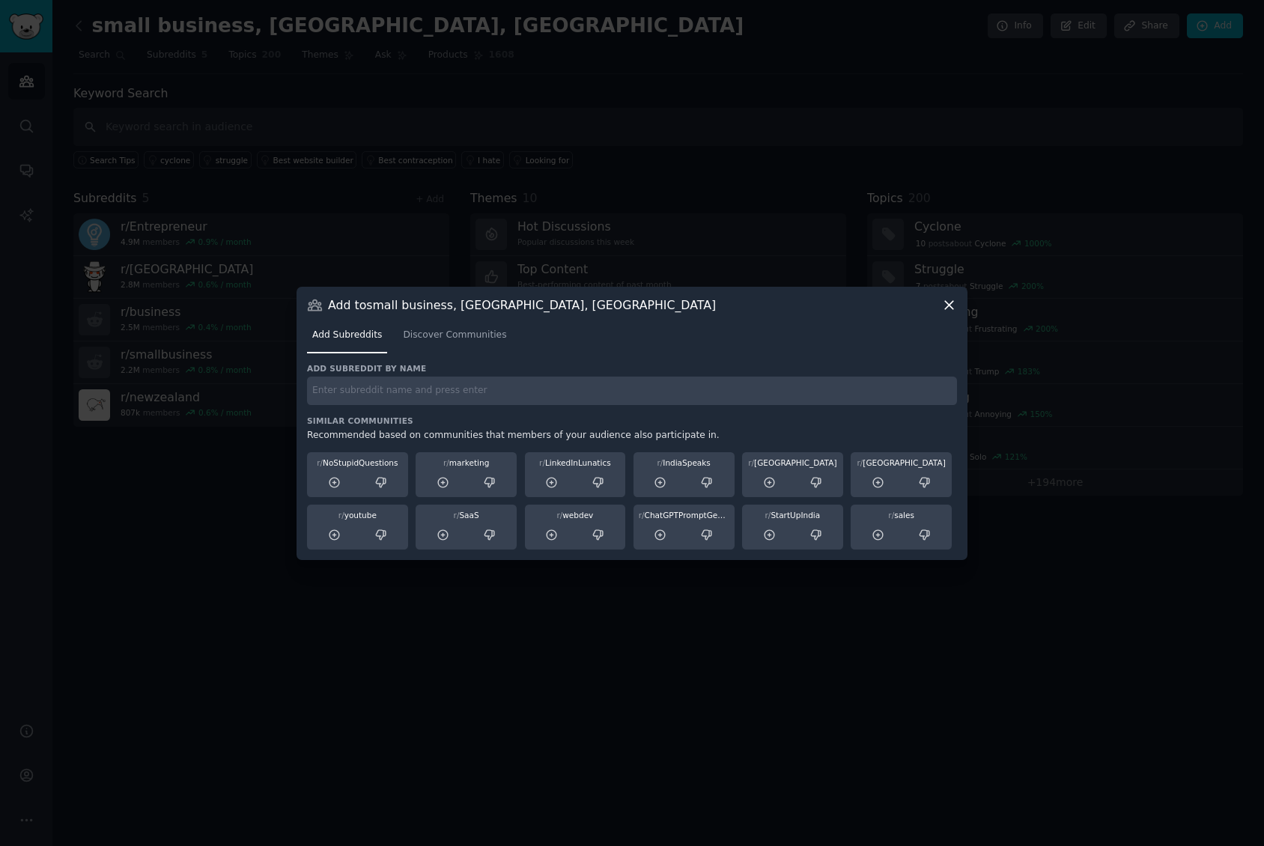
click at [948, 305] on icon at bounding box center [949, 305] width 16 height 16
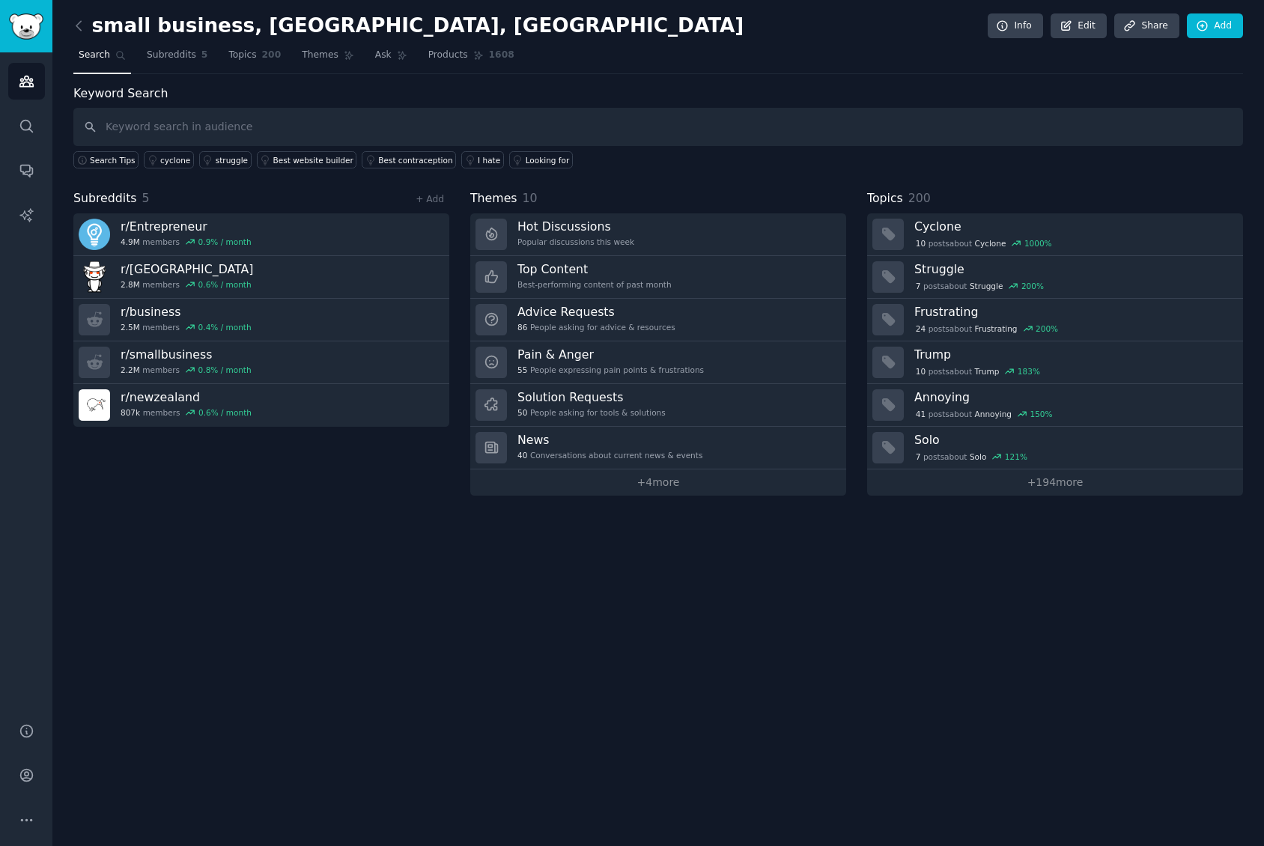
click at [994, 100] on div "Keyword Search Search Tips cyclone struggle Best website builder Best contracep…" at bounding box center [658, 127] width 1170 height 85
click at [25, 771] on icon "Sidebar" at bounding box center [27, 776] width 16 height 16
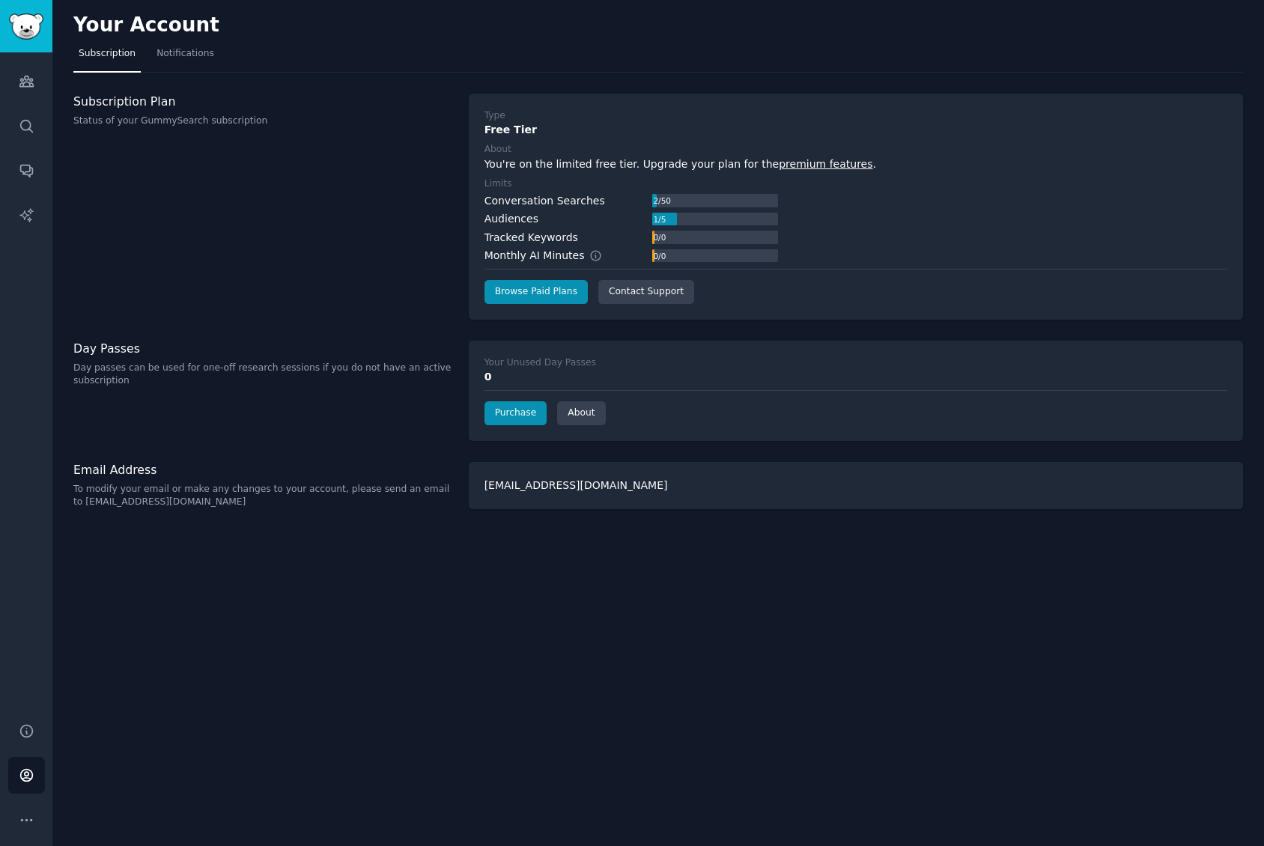
click at [506, 379] on div "0" at bounding box center [855, 377] width 743 height 16
click at [487, 375] on div "0" at bounding box center [855, 377] width 743 height 16
click at [508, 412] on link "Purchase" at bounding box center [515, 413] width 63 height 24
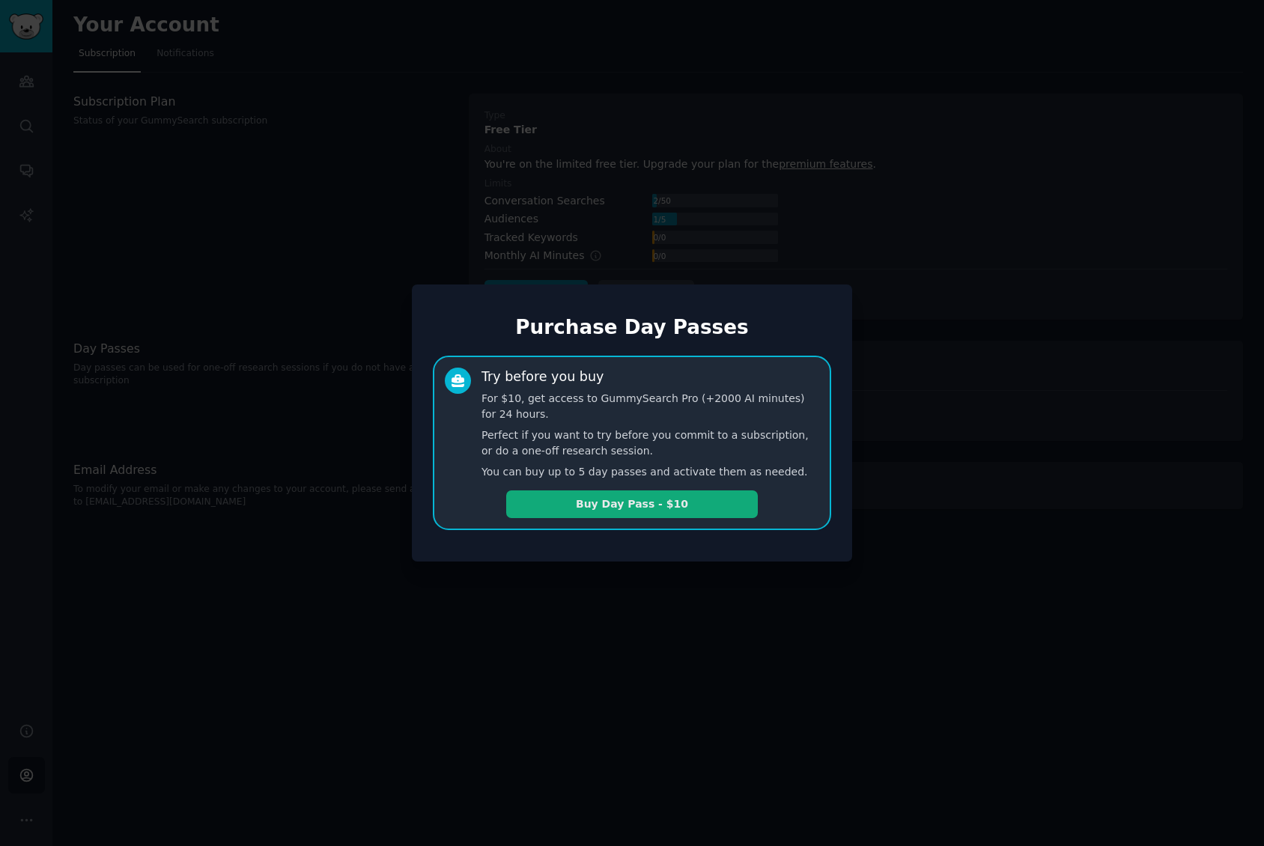
click at [635, 505] on button "Buy Day Pass - $10" at bounding box center [632, 504] width 252 height 28
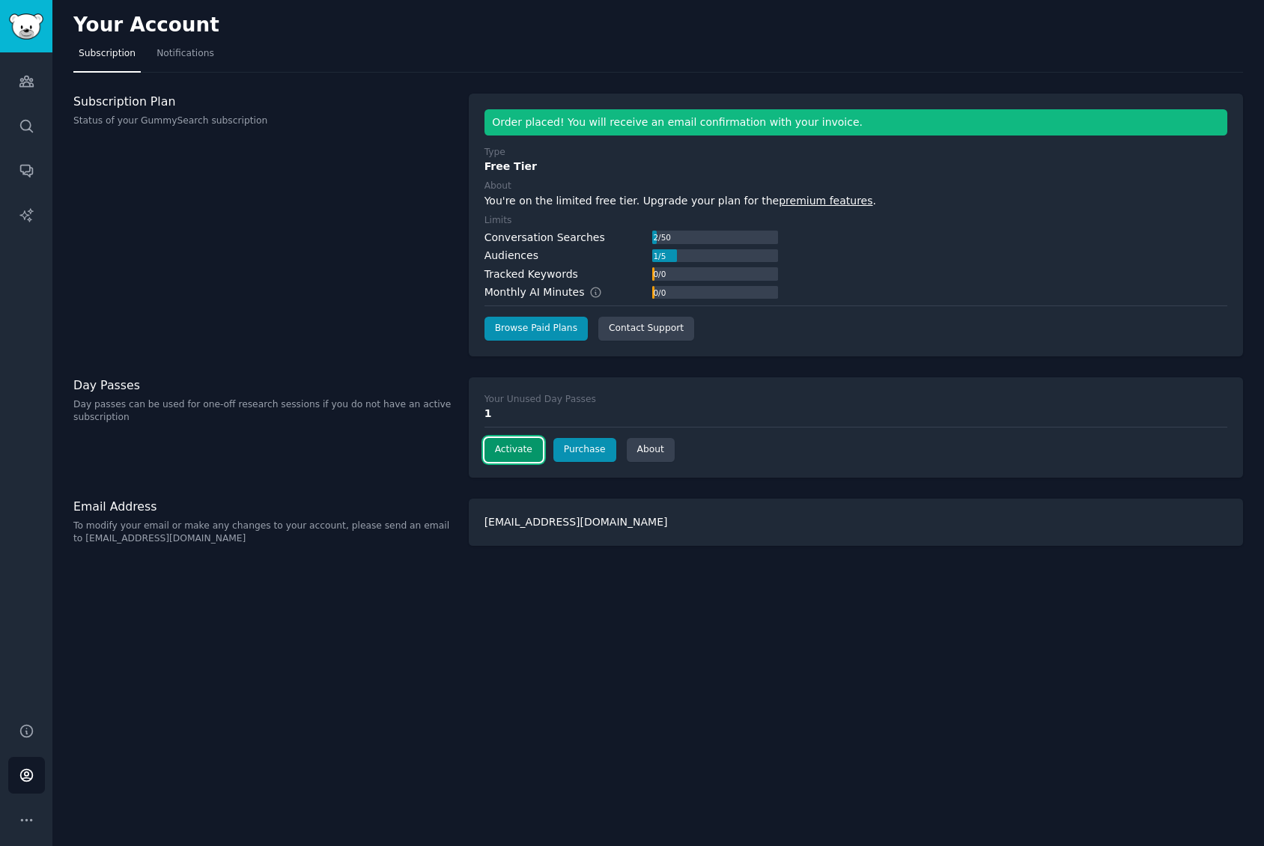
click at [510, 447] on button "Activate" at bounding box center [513, 450] width 58 height 24
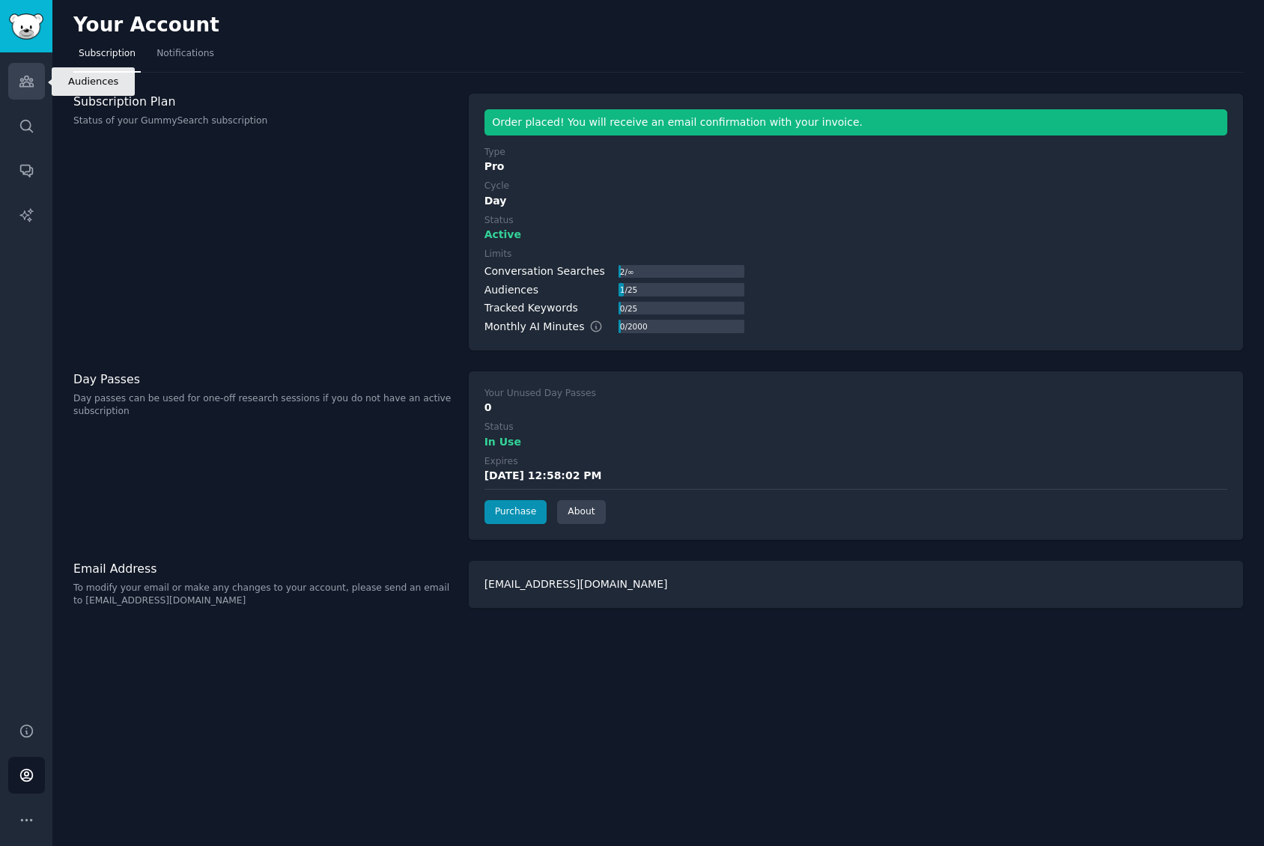
click at [25, 82] on icon "Sidebar" at bounding box center [25, 81] width 13 height 10
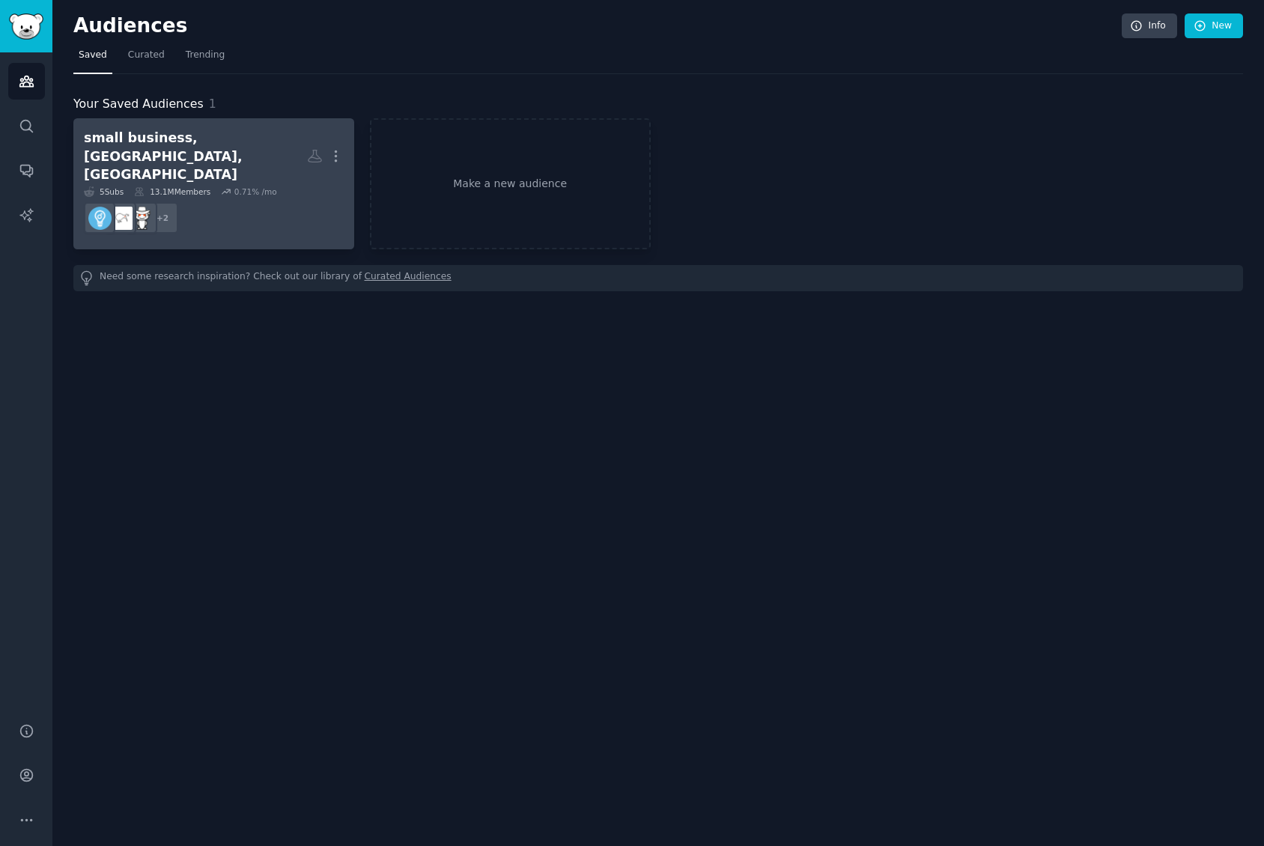
click at [273, 197] on dd "+ 2" at bounding box center [214, 218] width 260 height 42
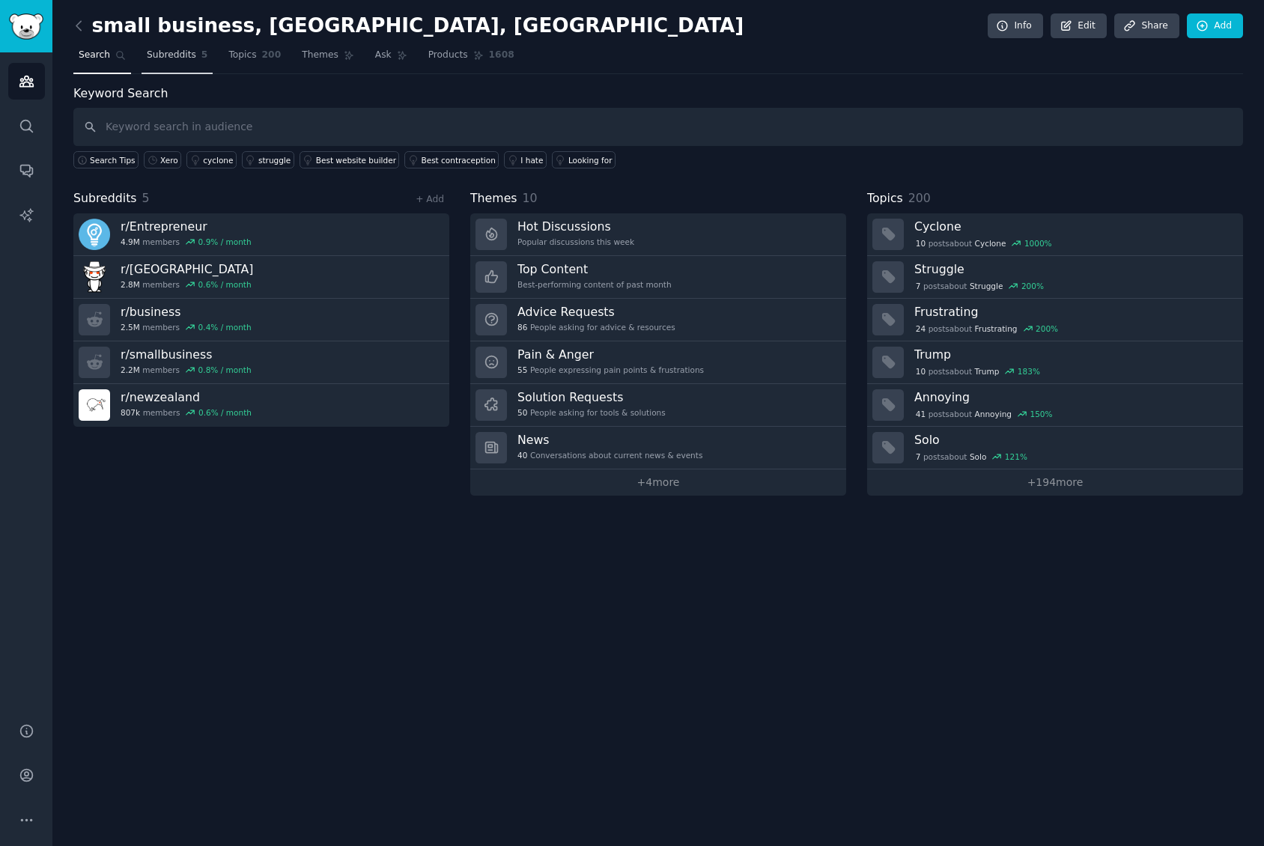
click at [161, 54] on span "Subreddits" at bounding box center [171, 55] width 49 height 13
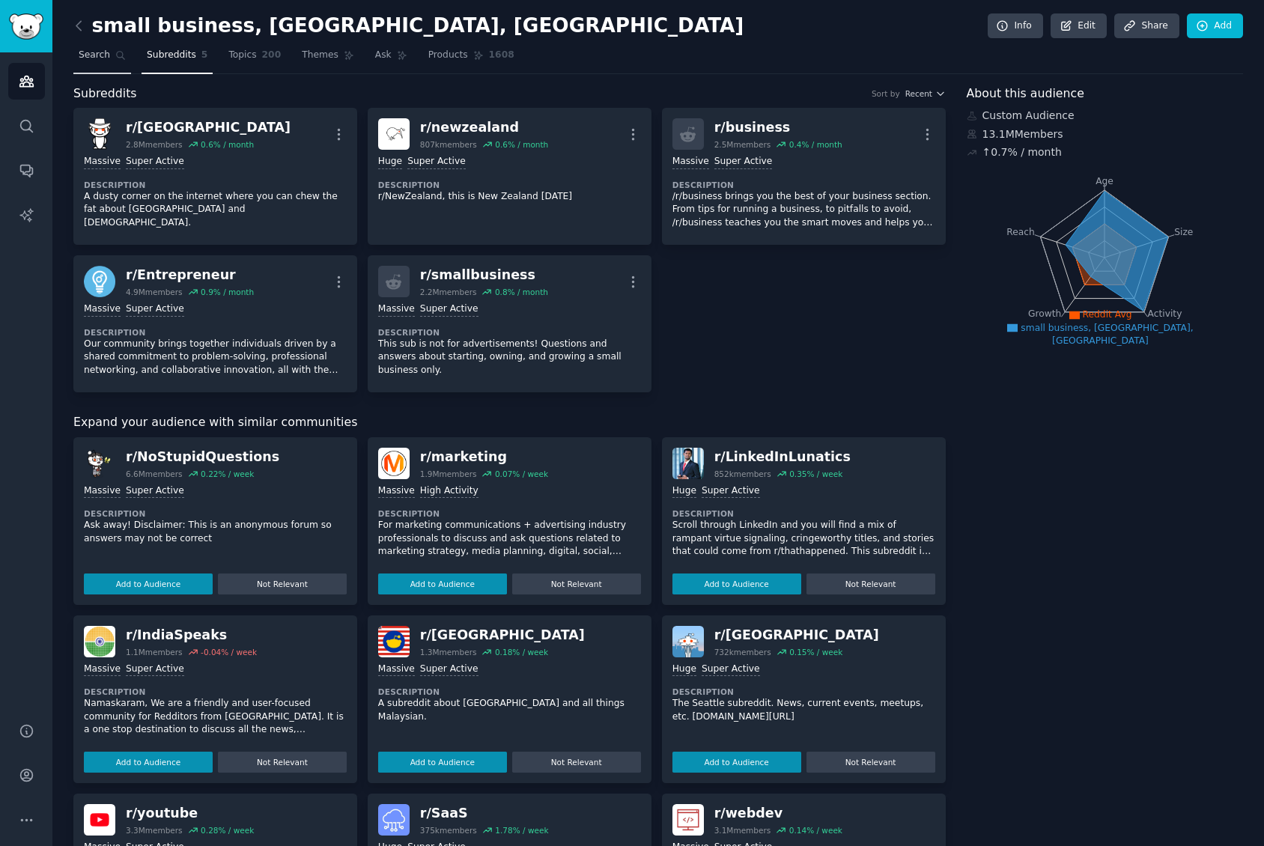
click at [94, 55] on span "Search" at bounding box center [94, 55] width 31 height 13
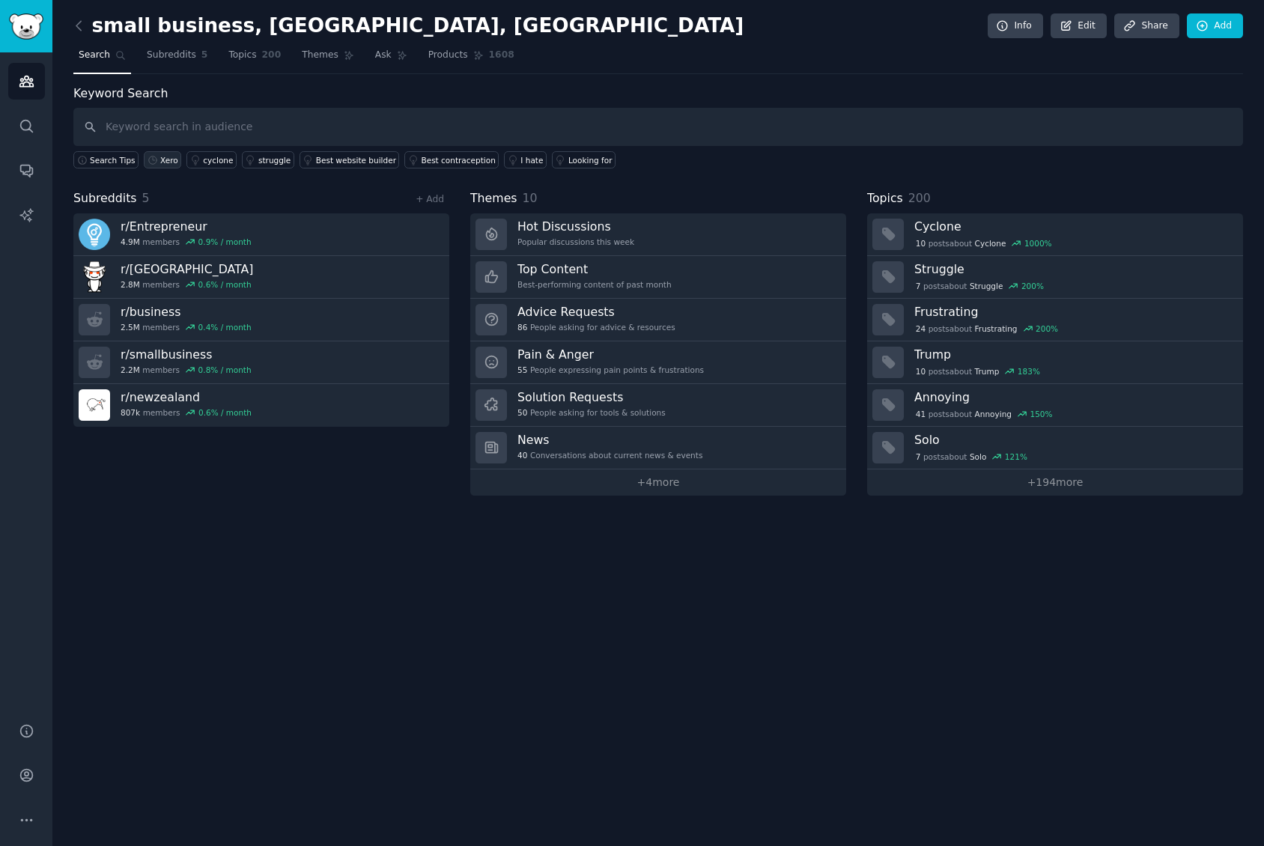
click at [161, 162] on div "Xero" at bounding box center [169, 160] width 18 height 10
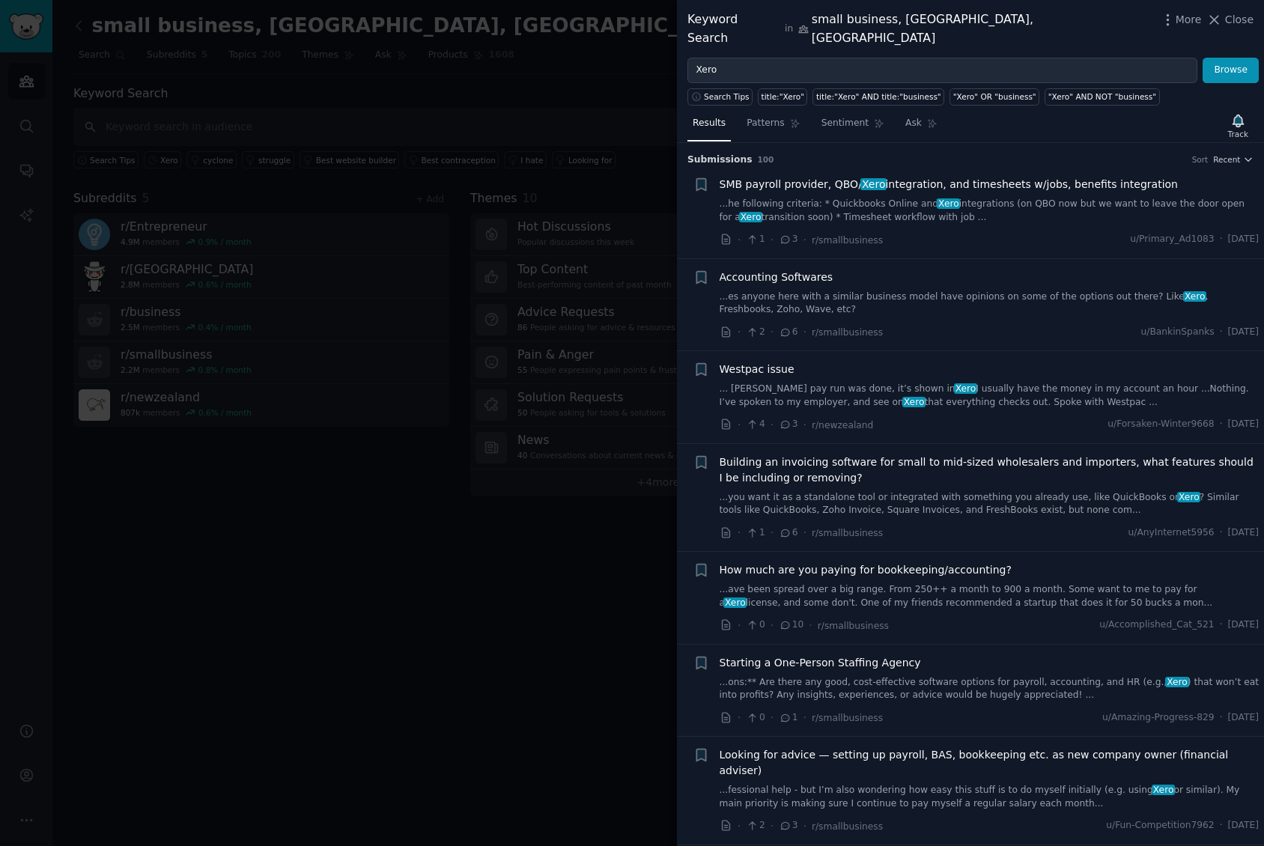
click at [1033, 238] on li "+ SMB payroll provider, QBO/ Xero integration, and timesheets w/jobs, benefits …" at bounding box center [970, 212] width 587 height 92
click at [766, 117] on span "Patterns" at bounding box center [765, 123] width 37 height 13
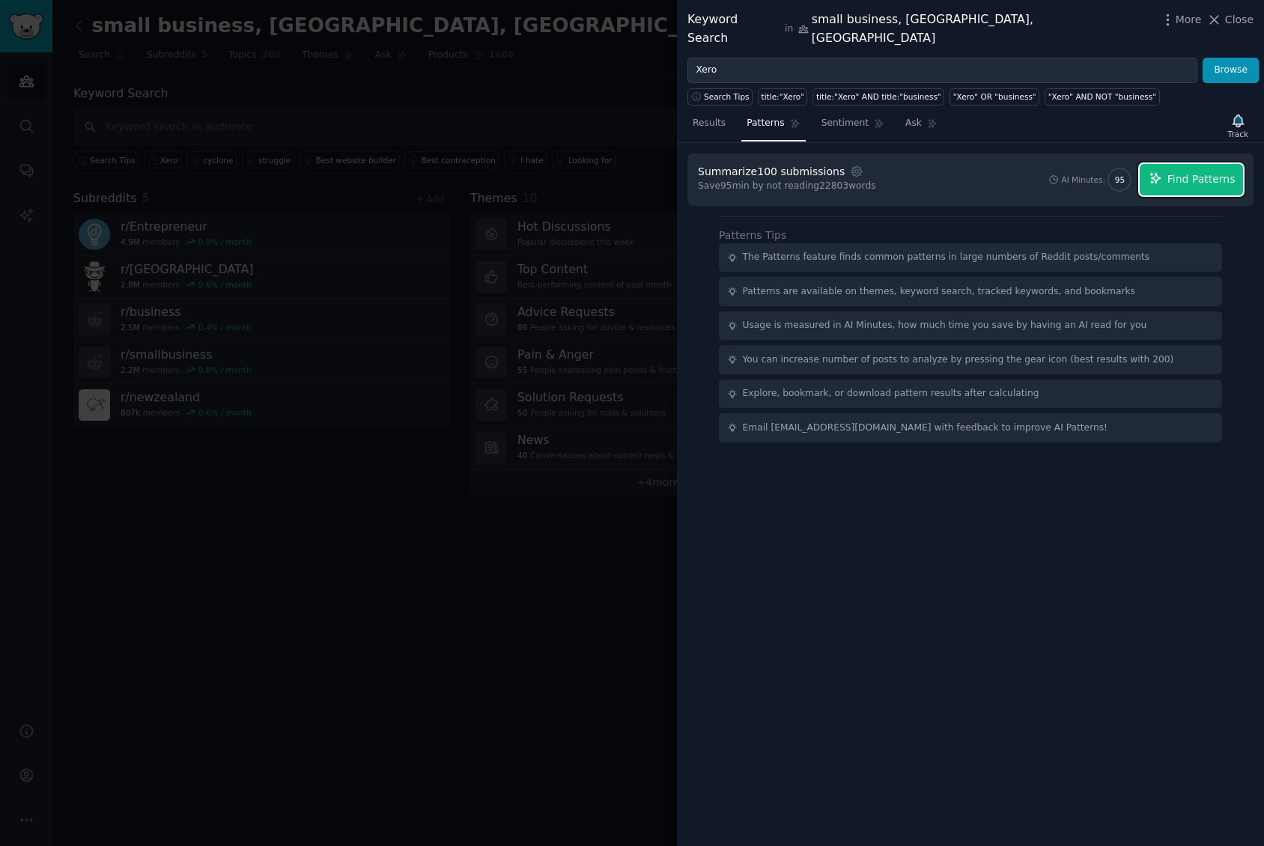
click at [1197, 171] on span "Find Patterns" at bounding box center [1201, 179] width 68 height 16
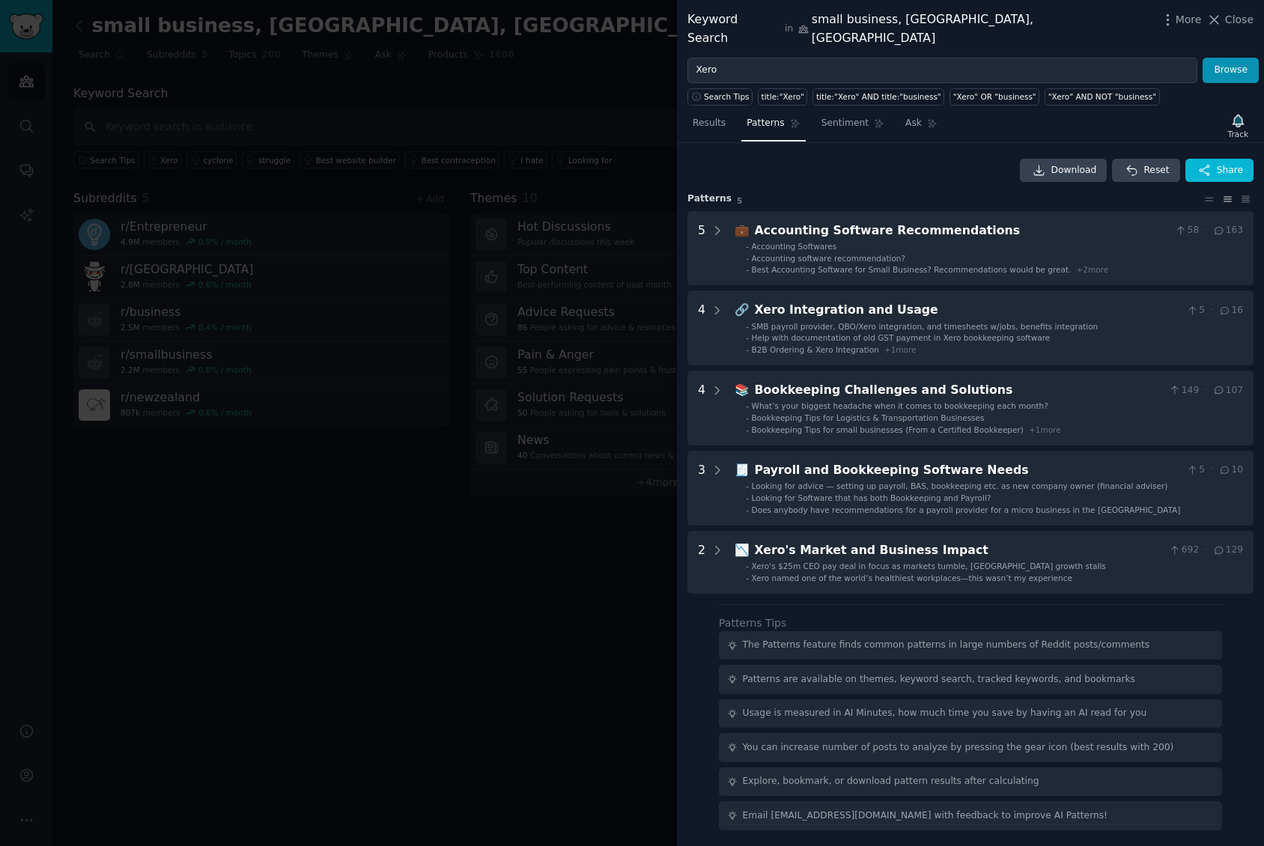
click at [912, 159] on div "Download Reset Share" at bounding box center [970, 171] width 566 height 24
drag, startPoint x: 728, startPoint y: 53, endPoint x: 686, endPoint y: 62, distance: 42.9
click at [686, 62] on div "Xero Browse" at bounding box center [970, 70] width 587 height 25
click at [964, 124] on div "Results Patterns Sentiment Ask Track" at bounding box center [970, 127] width 587 height 32
click at [1225, 58] on button "Browse" at bounding box center [1231, 70] width 56 height 25
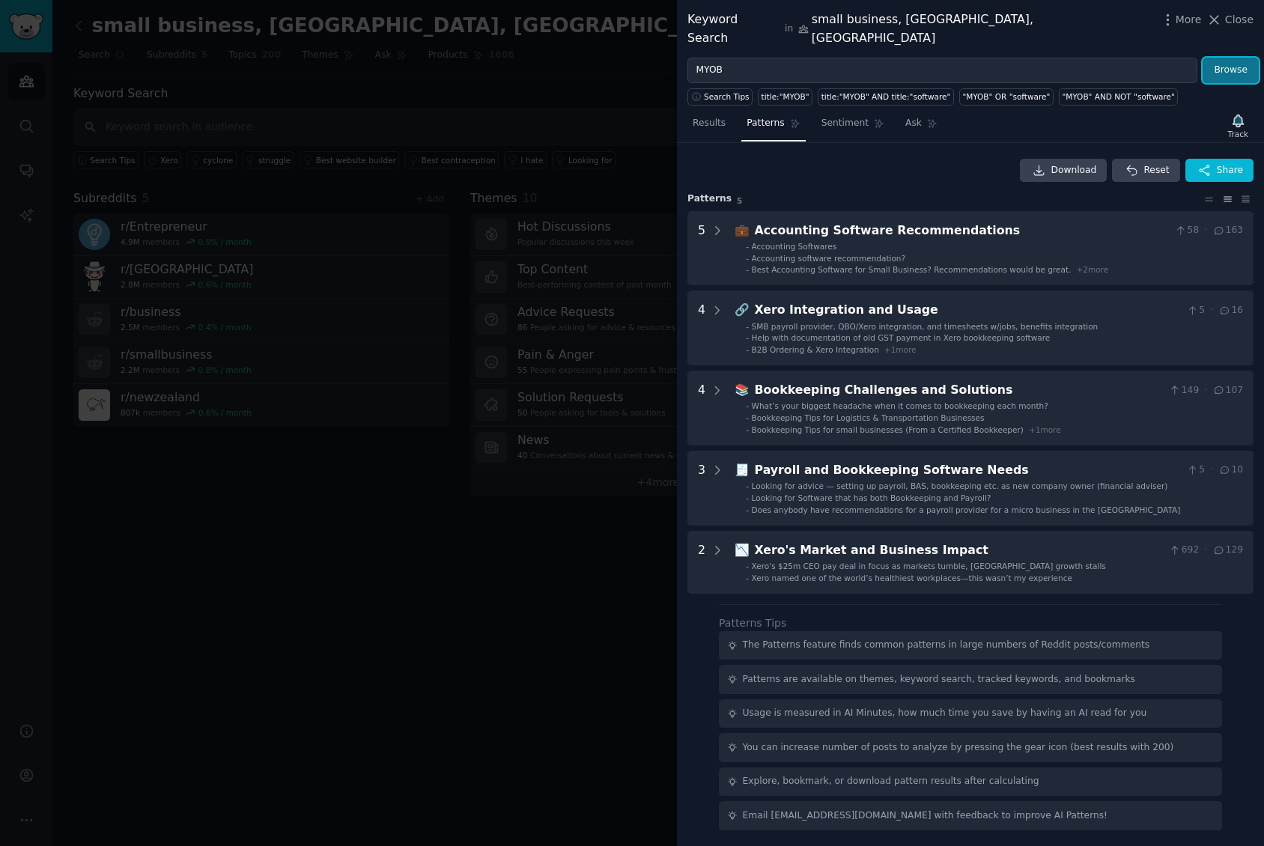
click at [1228, 58] on button "Browse" at bounding box center [1231, 70] width 56 height 25
click at [761, 117] on span "Patterns" at bounding box center [765, 123] width 37 height 13
click at [706, 117] on span "Results" at bounding box center [709, 123] width 33 height 13
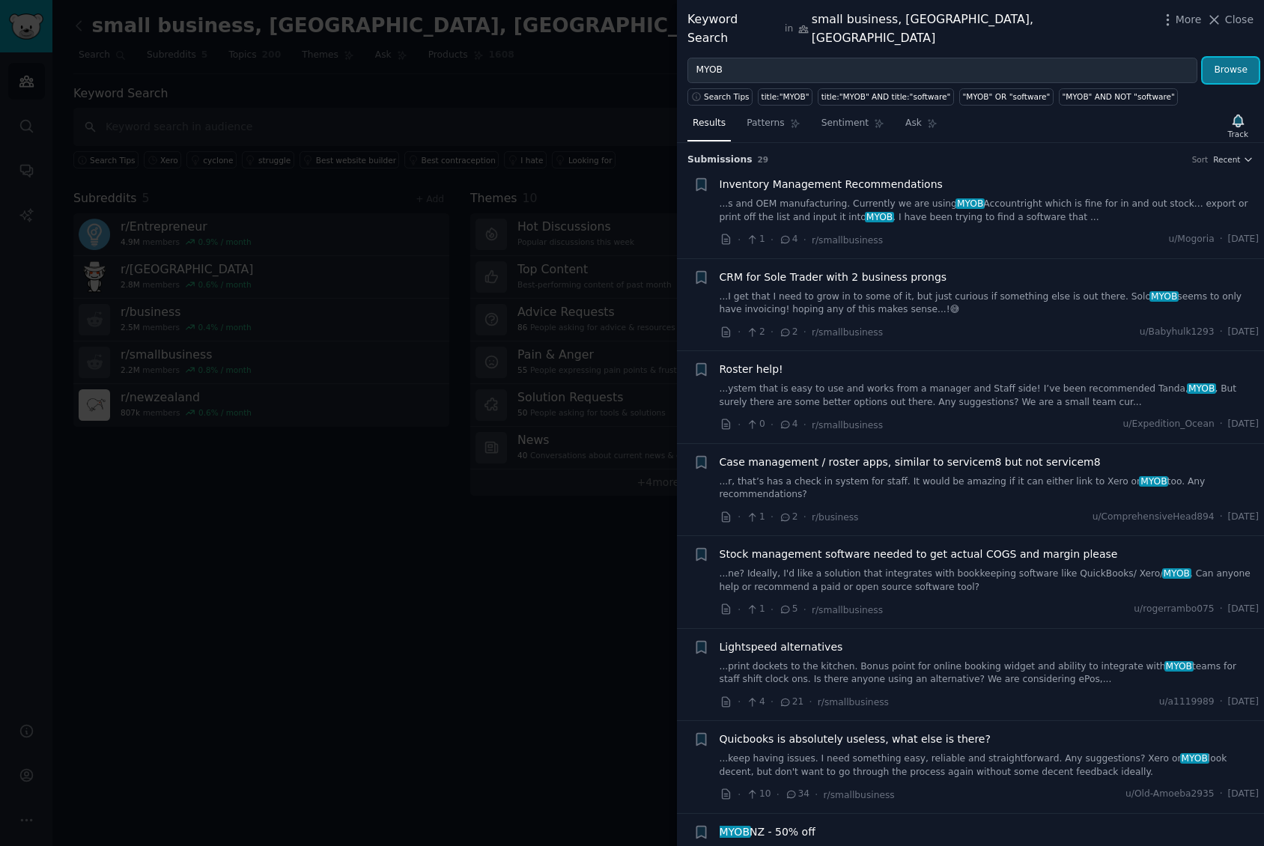
click at [1233, 58] on button "Browse" at bounding box center [1231, 70] width 56 height 25
click at [769, 117] on span "Patterns" at bounding box center [765, 123] width 37 height 13
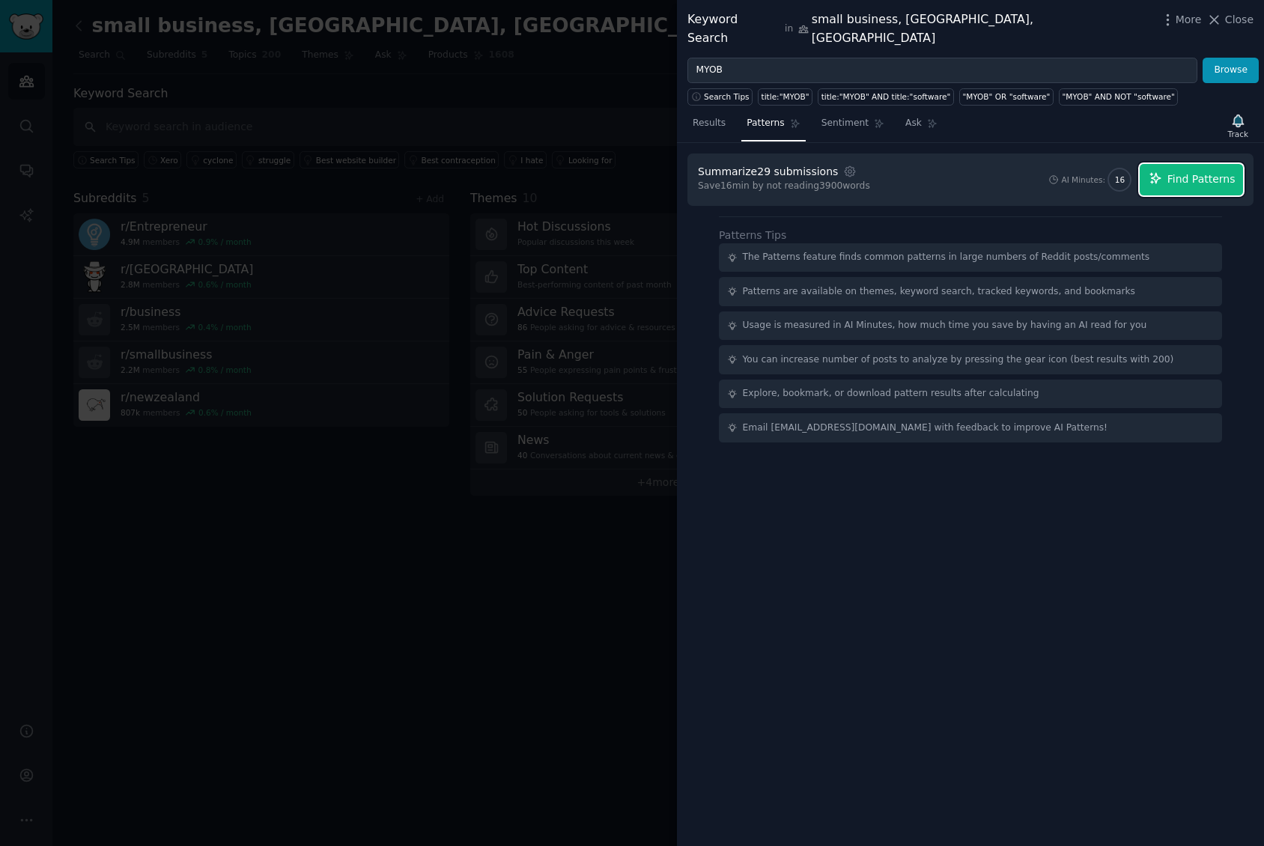
click at [1194, 171] on span "Find Patterns" at bounding box center [1201, 179] width 68 height 16
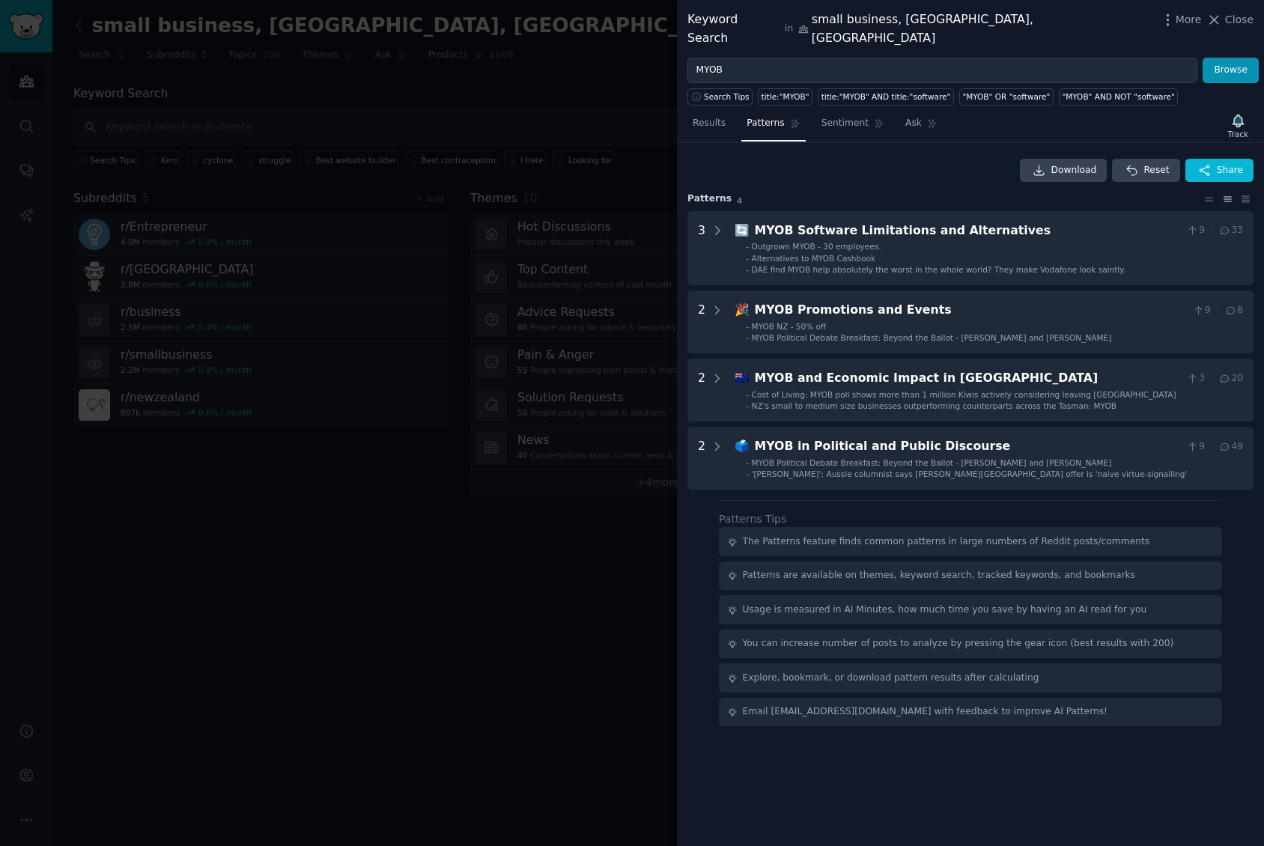
click at [988, 511] on div "Patterns Tips The Patterns feature finds common patterns in large numbers of Re…" at bounding box center [970, 618] width 503 height 215
click at [832, 117] on span "Sentiment" at bounding box center [844, 123] width 47 height 13
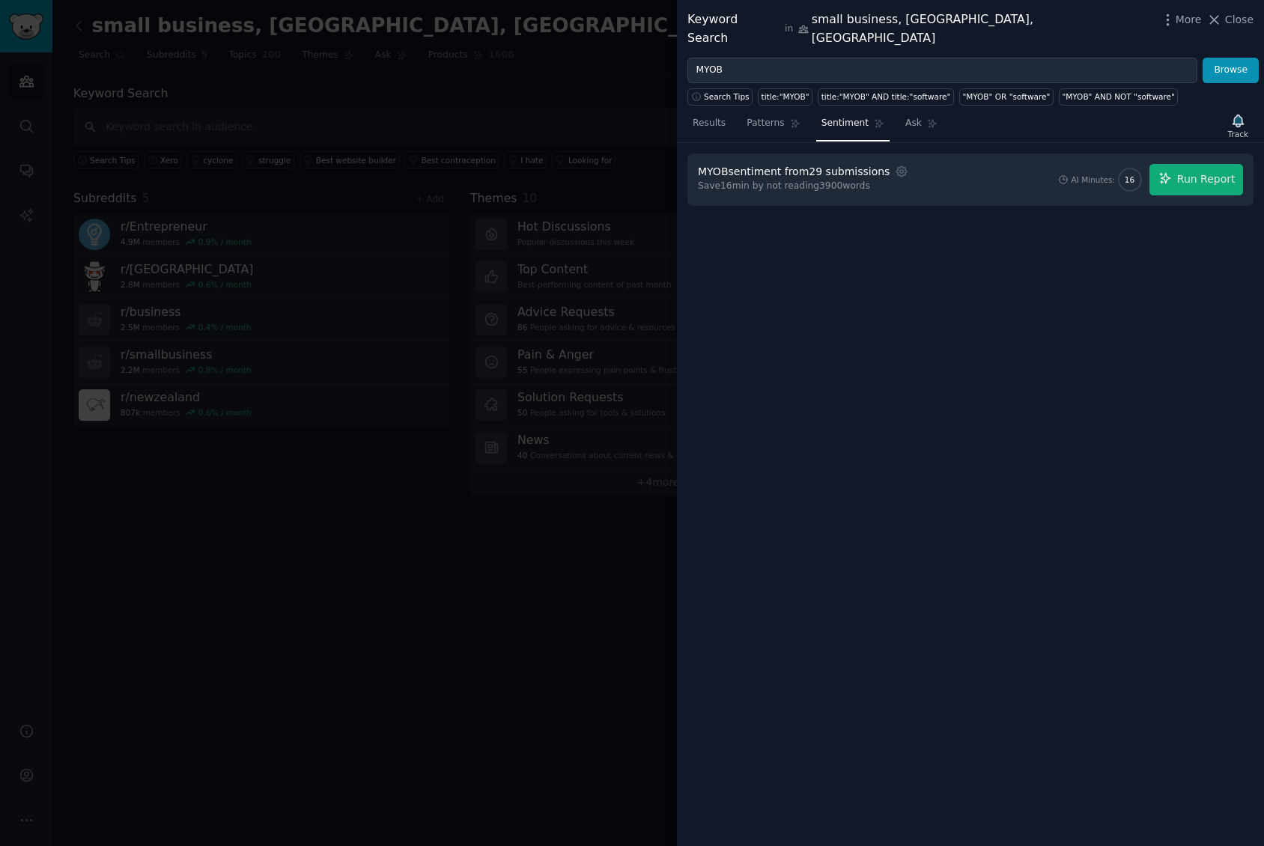
click at [1042, 319] on div "MYOB sentiment from 29 submissions Settings Save 16 min by not reading 3900 wor…" at bounding box center [970, 495] width 587 height 704
click at [1206, 171] on span "Run Report" at bounding box center [1206, 179] width 58 height 16
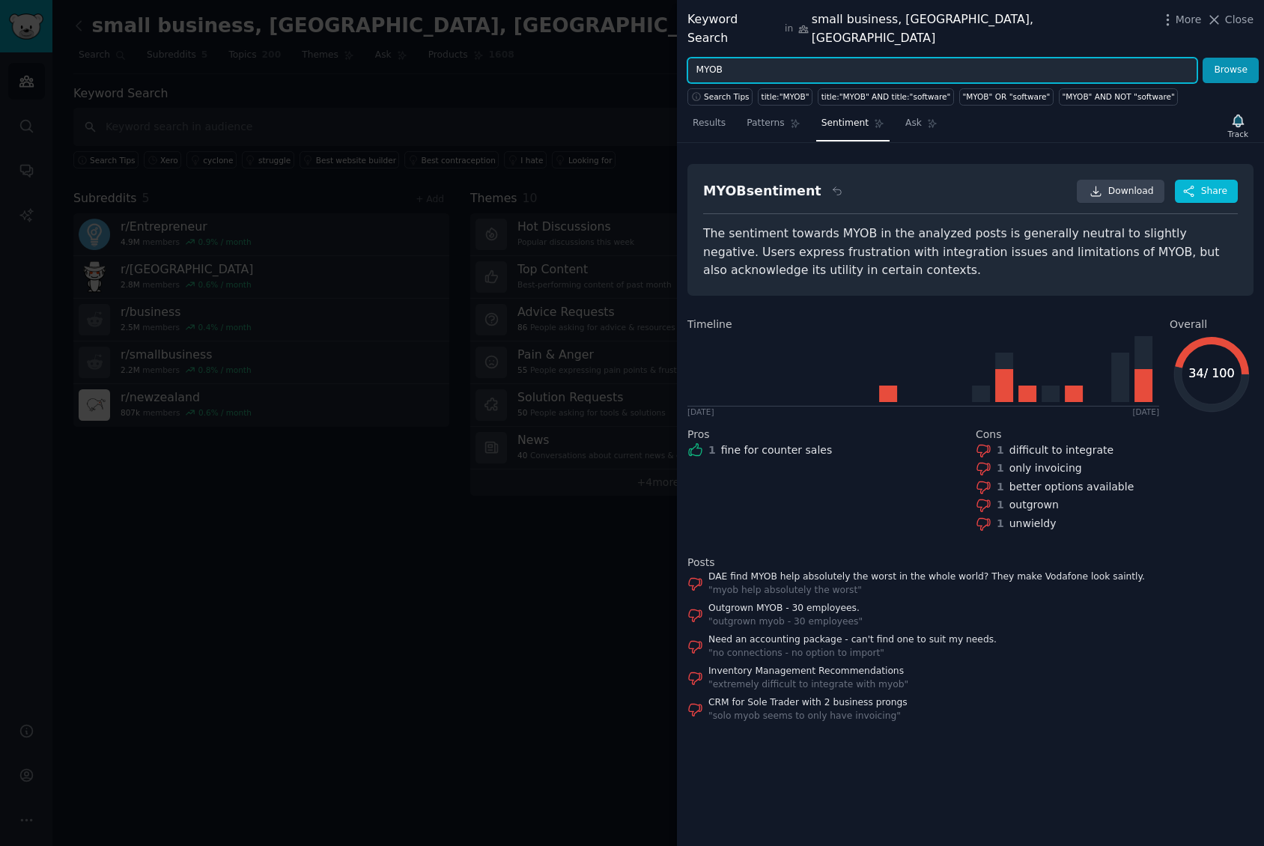
click at [763, 58] on input "MYOB" at bounding box center [942, 70] width 510 height 25
drag, startPoint x: 763, startPoint y: 52, endPoint x: 687, endPoint y: 58, distance: 75.8
click at [687, 58] on input "MYOB" at bounding box center [942, 70] width 510 height 25
type input "Xero"
click at [830, 117] on span "Sentiment" at bounding box center [844, 123] width 47 height 13
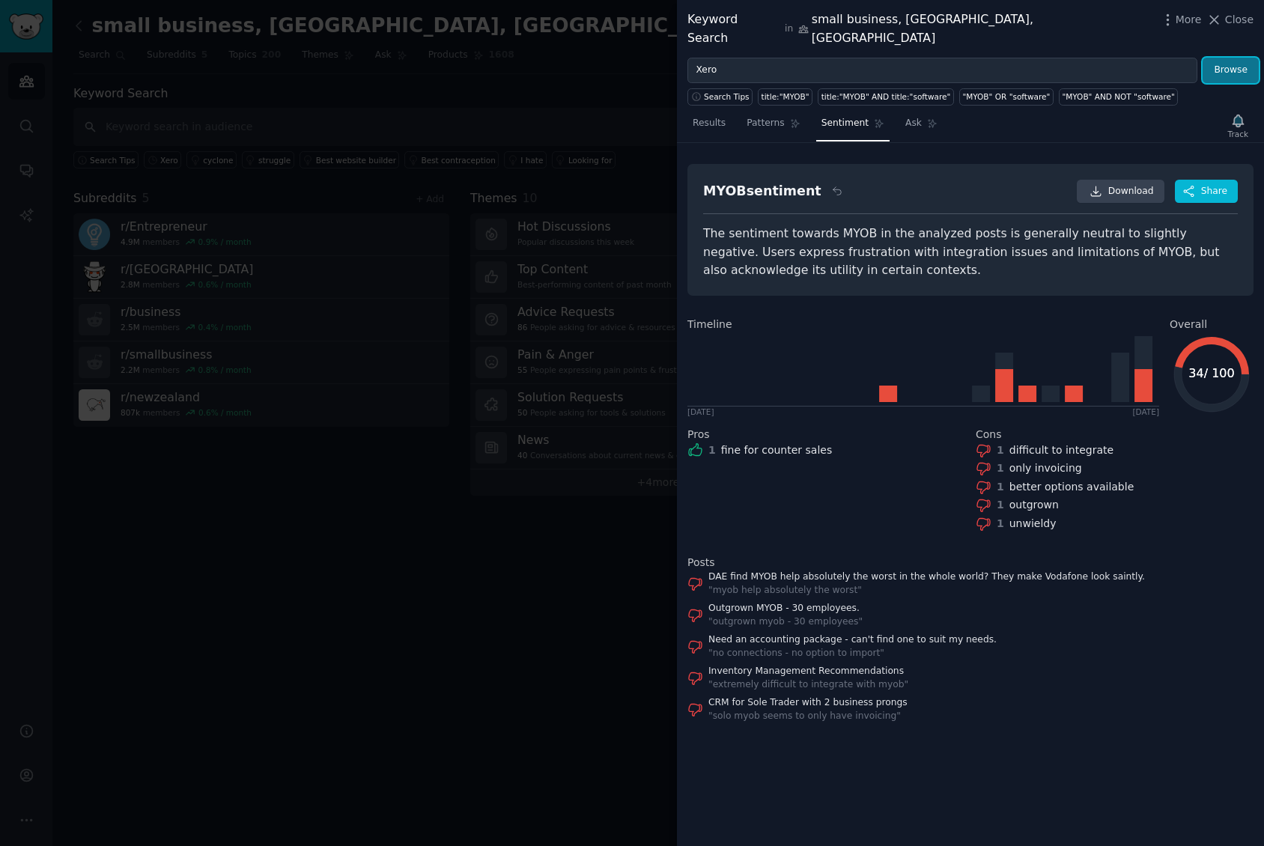
click at [1229, 58] on button "Browse" at bounding box center [1231, 70] width 56 height 25
click at [833, 117] on span "Sentiment" at bounding box center [844, 123] width 47 height 13
click at [699, 117] on span "Results" at bounding box center [709, 123] width 33 height 13
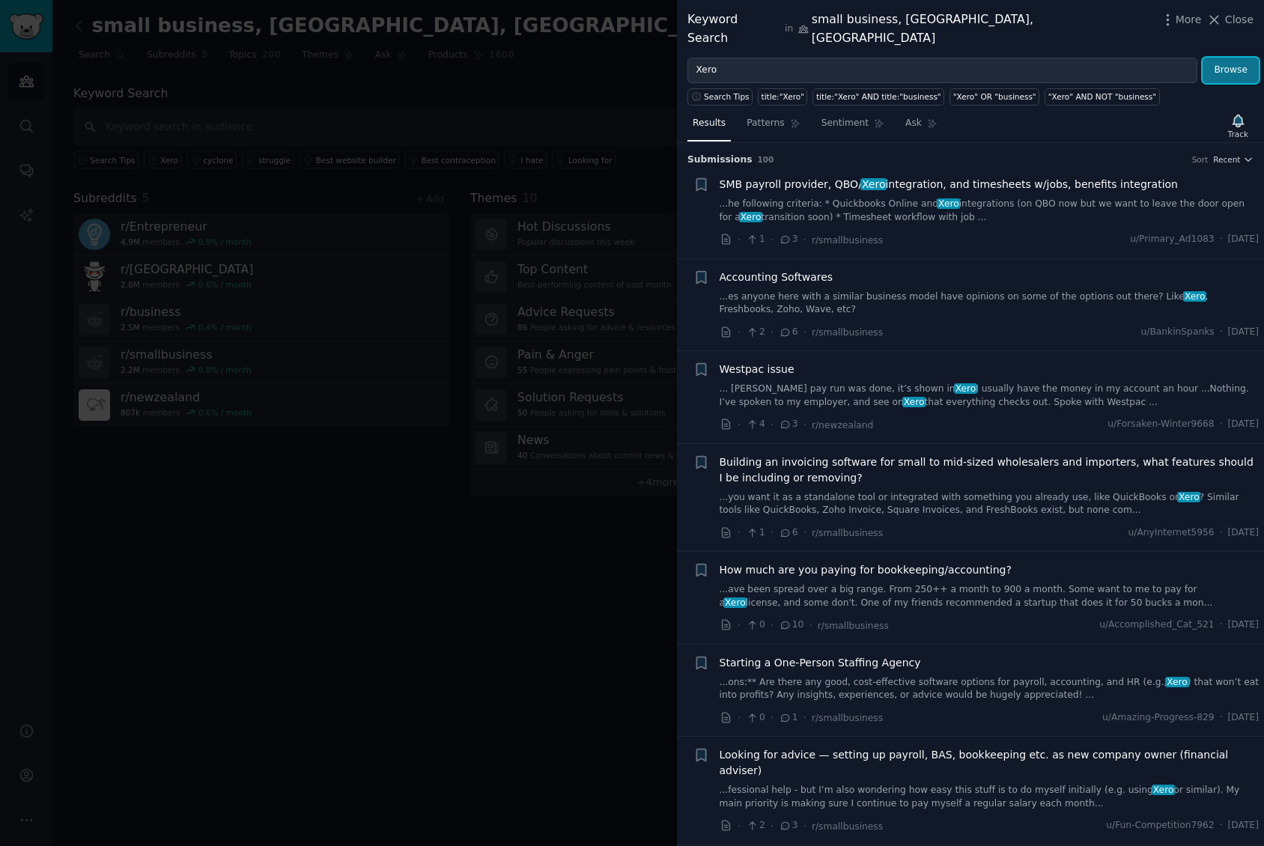
click at [1228, 58] on button "Browse" at bounding box center [1231, 70] width 56 height 25
click at [753, 117] on span "Patterns" at bounding box center [765, 123] width 37 height 13
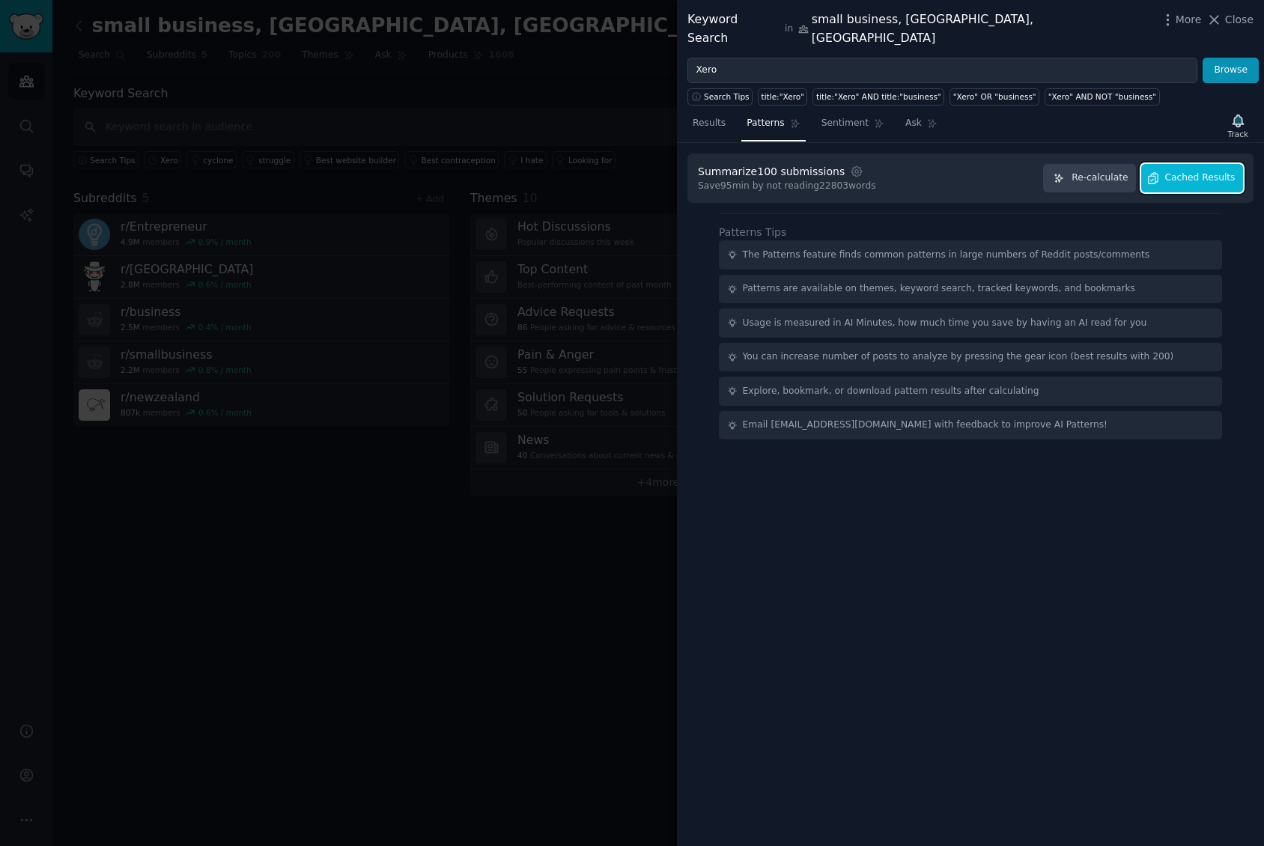
click at [1185, 171] on span "Cached Results" at bounding box center [1200, 177] width 70 height 13
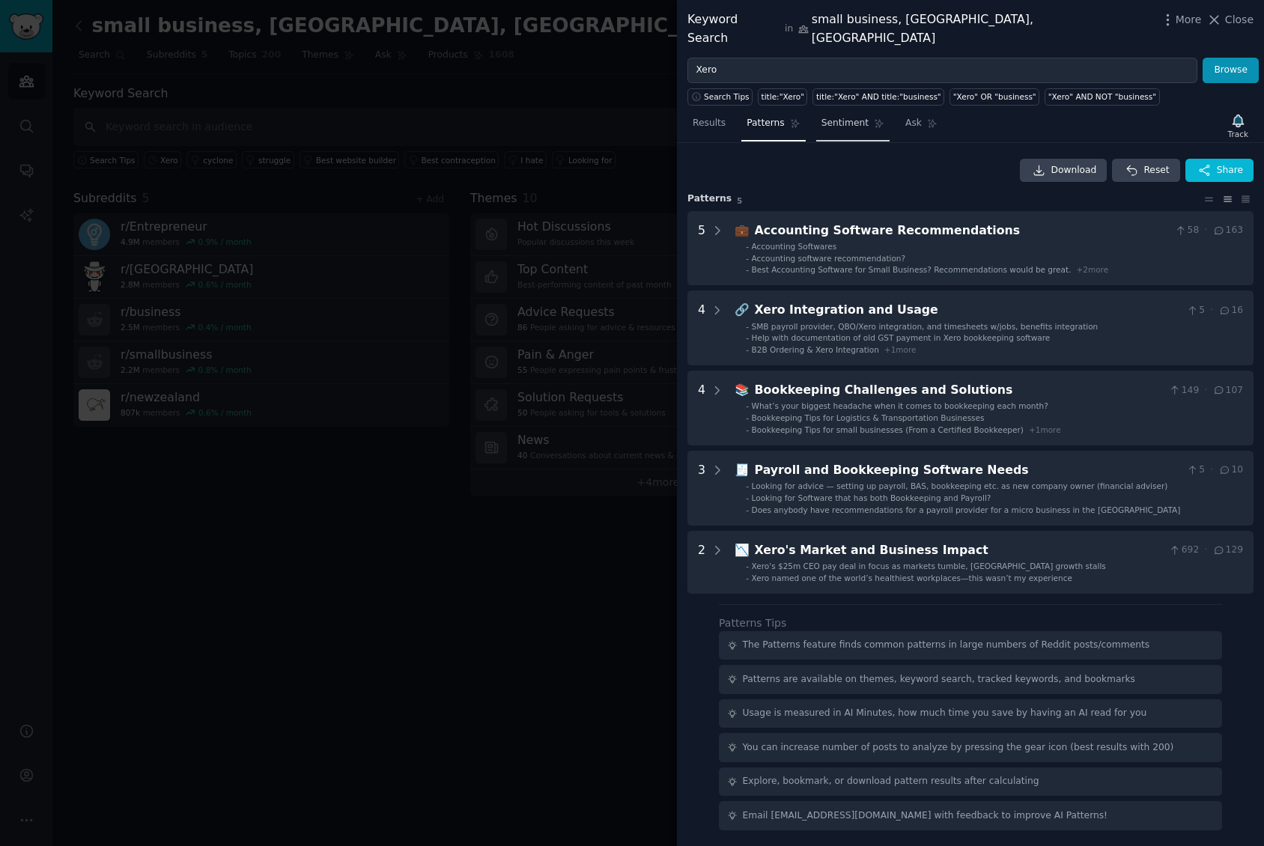
click at [836, 117] on span "Sentiment" at bounding box center [844, 123] width 47 height 13
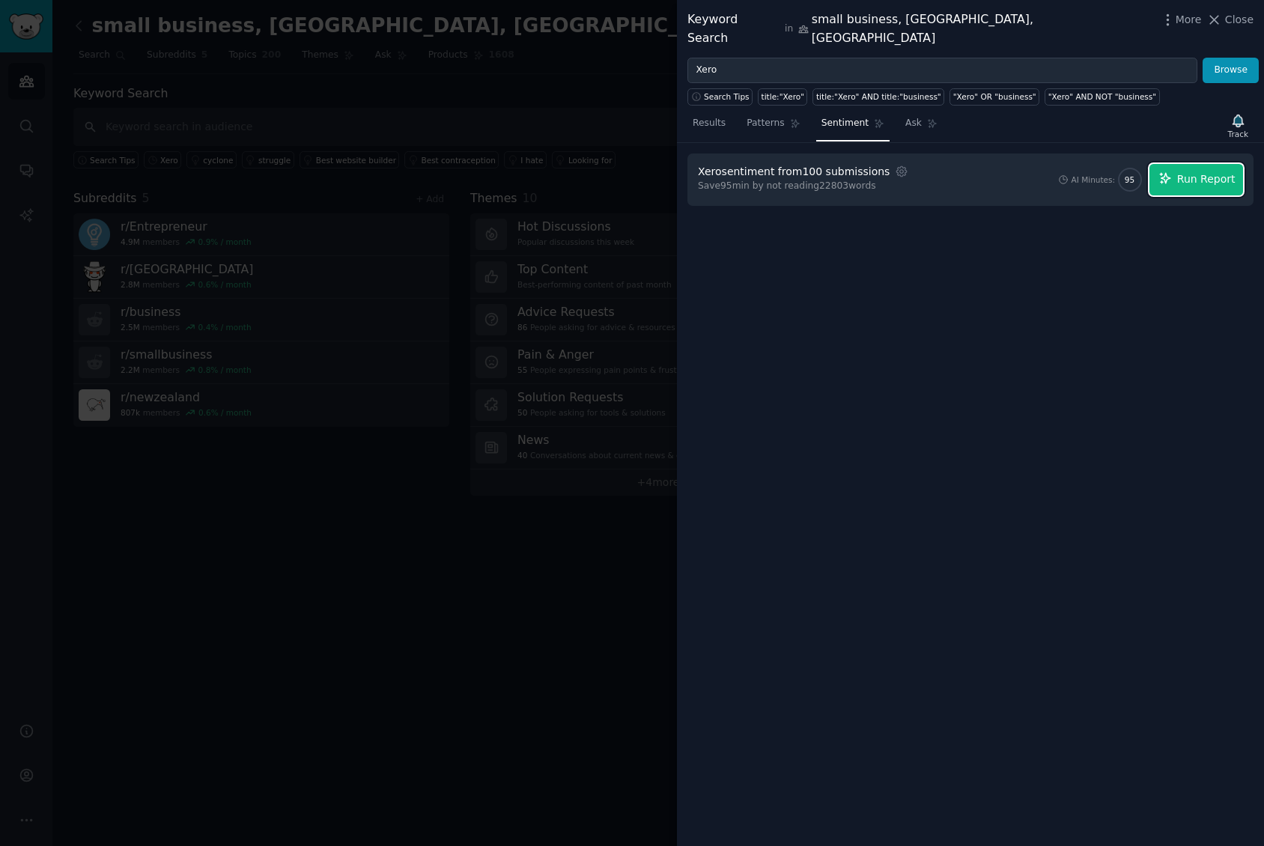
click at [1199, 171] on span "Run Report" at bounding box center [1206, 179] width 58 height 16
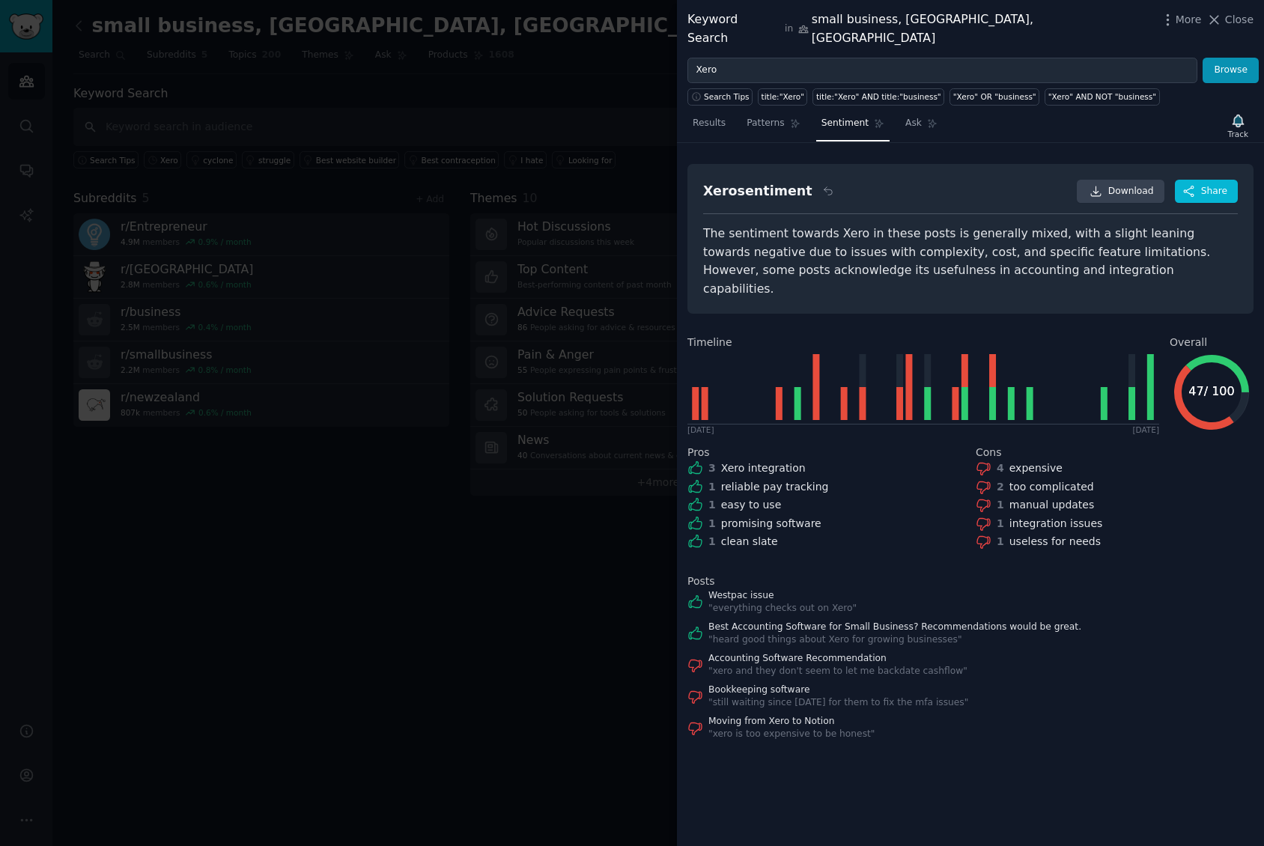
click at [1090, 715] on div "Moving from Xero to Notion " xero is too expensive to be honest "" at bounding box center [970, 728] width 566 height 26
click at [973, 119] on div "Results Patterns Sentiment Ask Track" at bounding box center [970, 127] width 587 height 32
click at [905, 117] on span "Ask" at bounding box center [913, 123] width 16 height 13
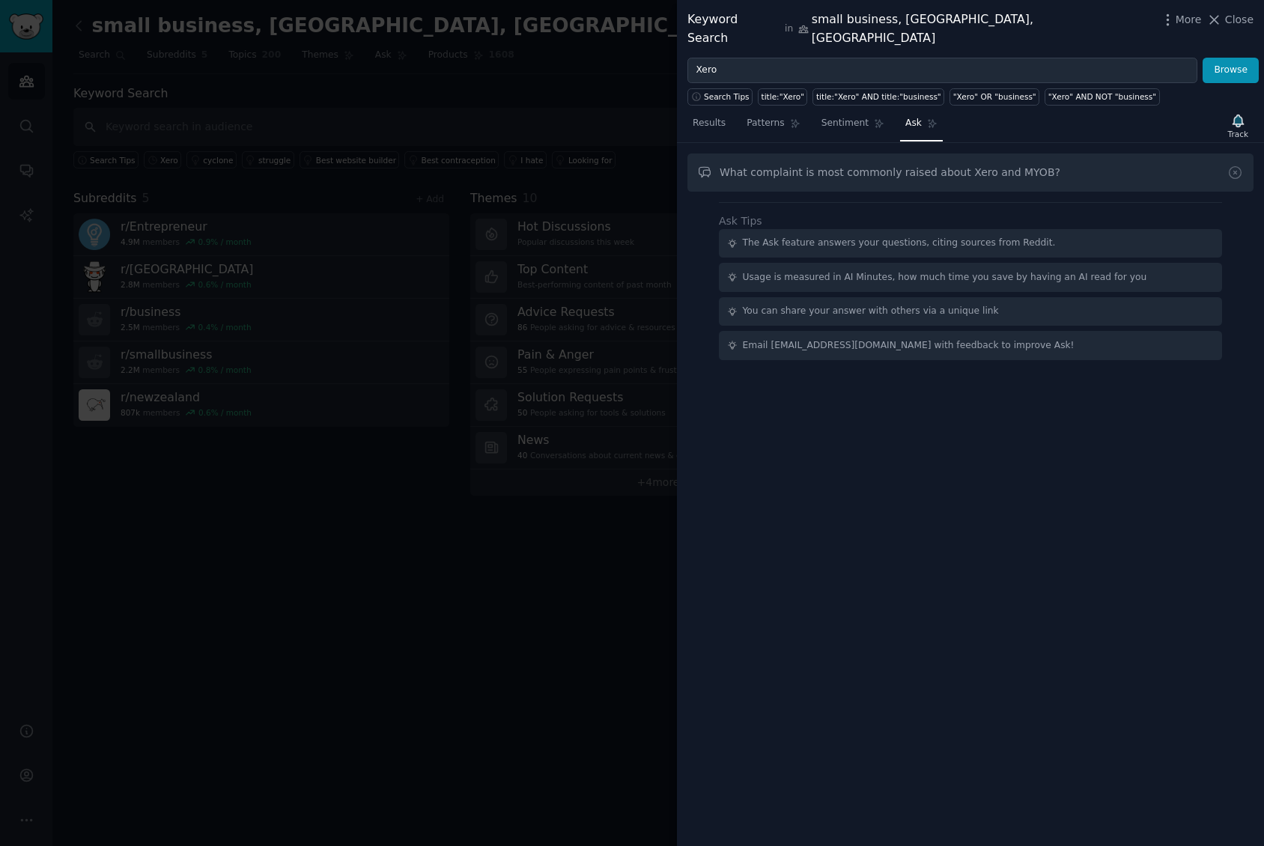
type input "What complaint is most commonly raised about Xero and MYOB?"
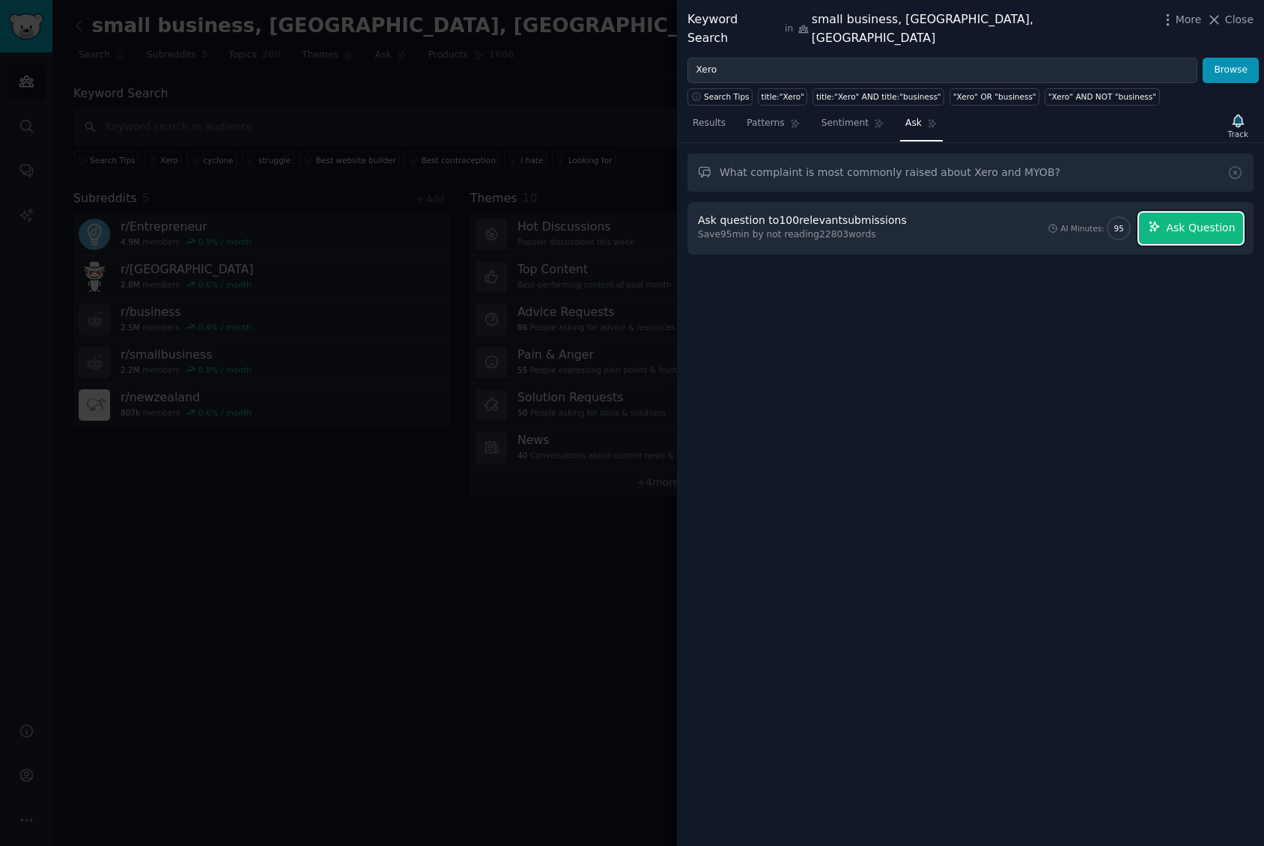
click at [1194, 220] on span "Ask Question" at bounding box center [1200, 228] width 69 height 16
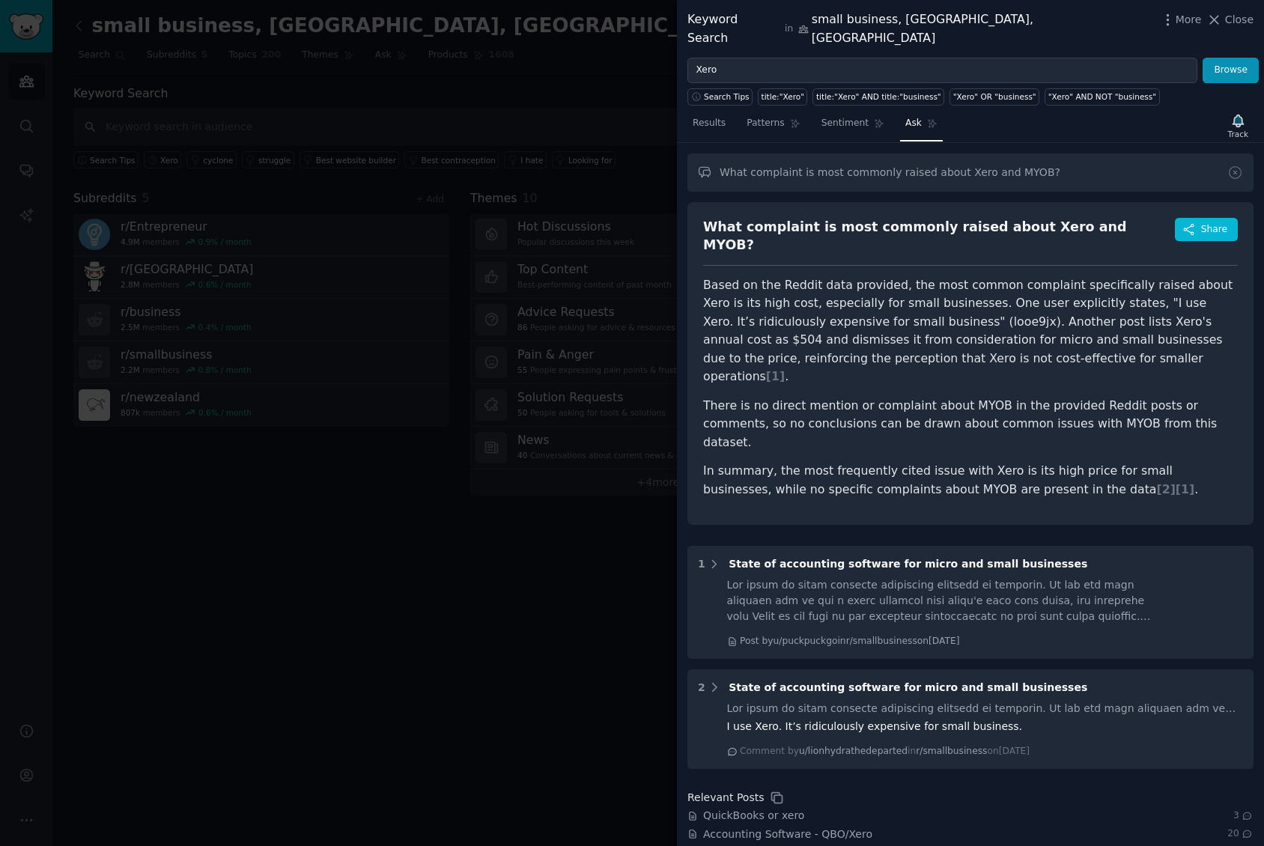
click at [1087, 434] on div "What complaint is most commonly raised about Xero and MYOB? Share Based on the …" at bounding box center [970, 363] width 566 height 323
